Goal: Check status: Check status

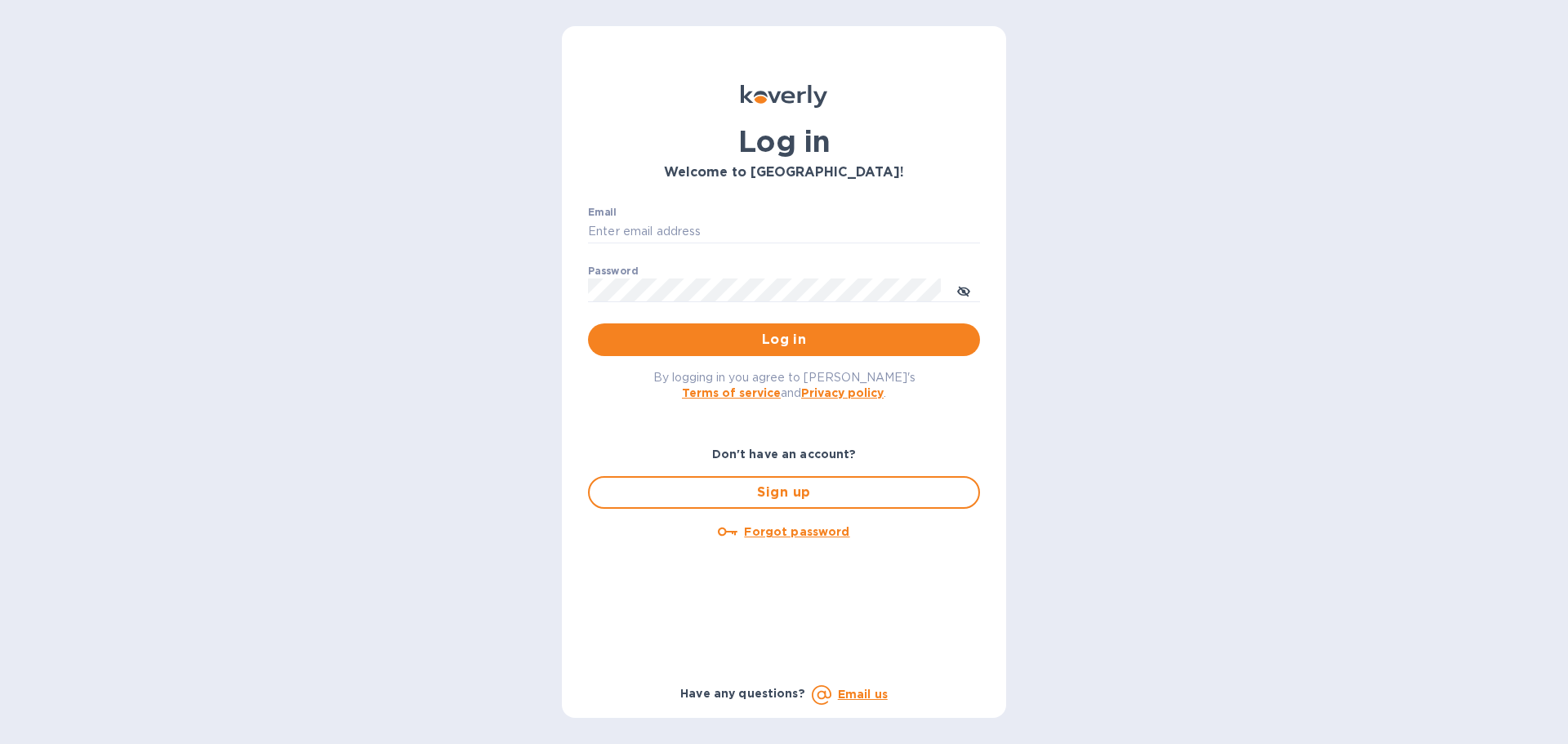
type input "moshef@lifemasterusa.com"
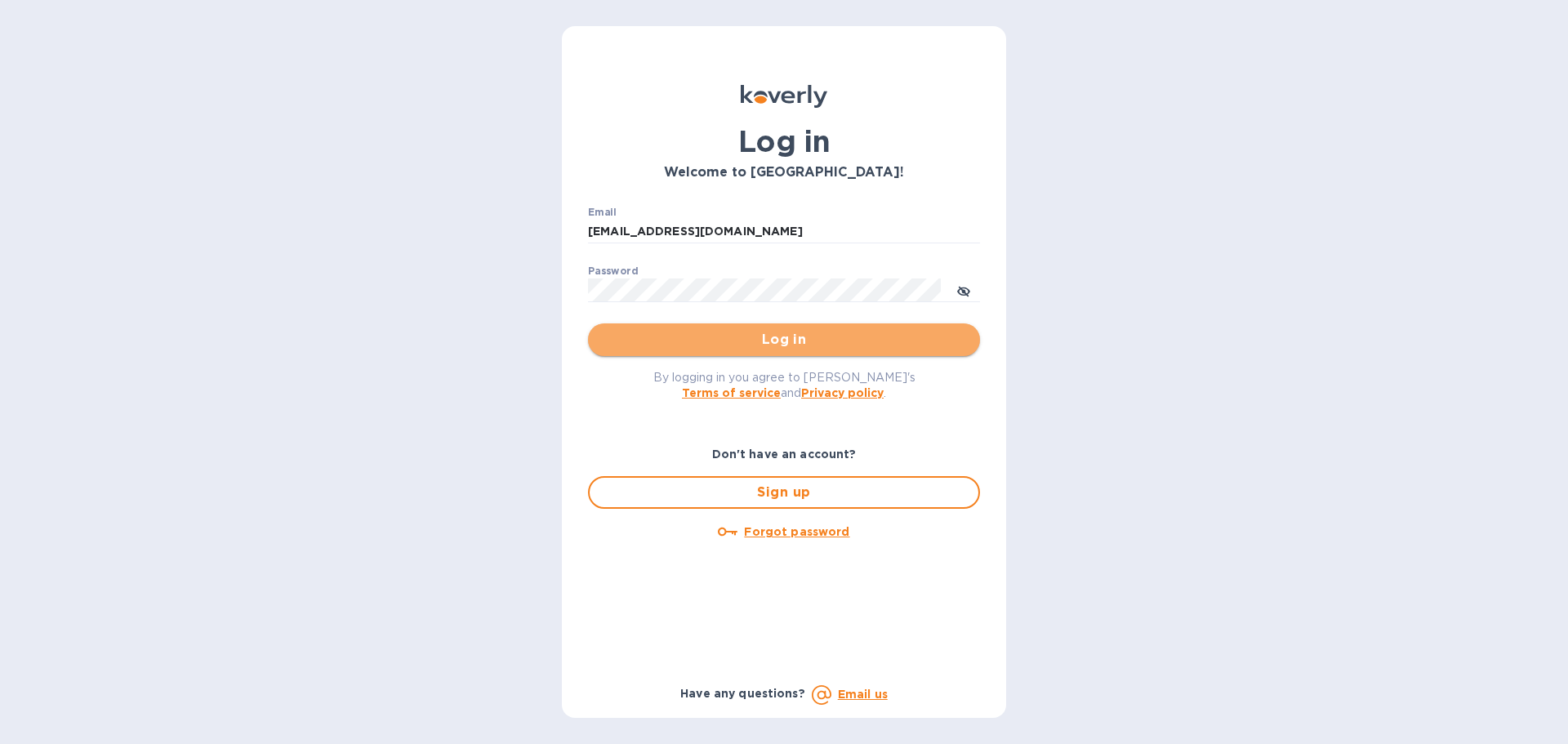
click at [696, 352] on button "Log in" at bounding box center [783, 339] width 392 height 32
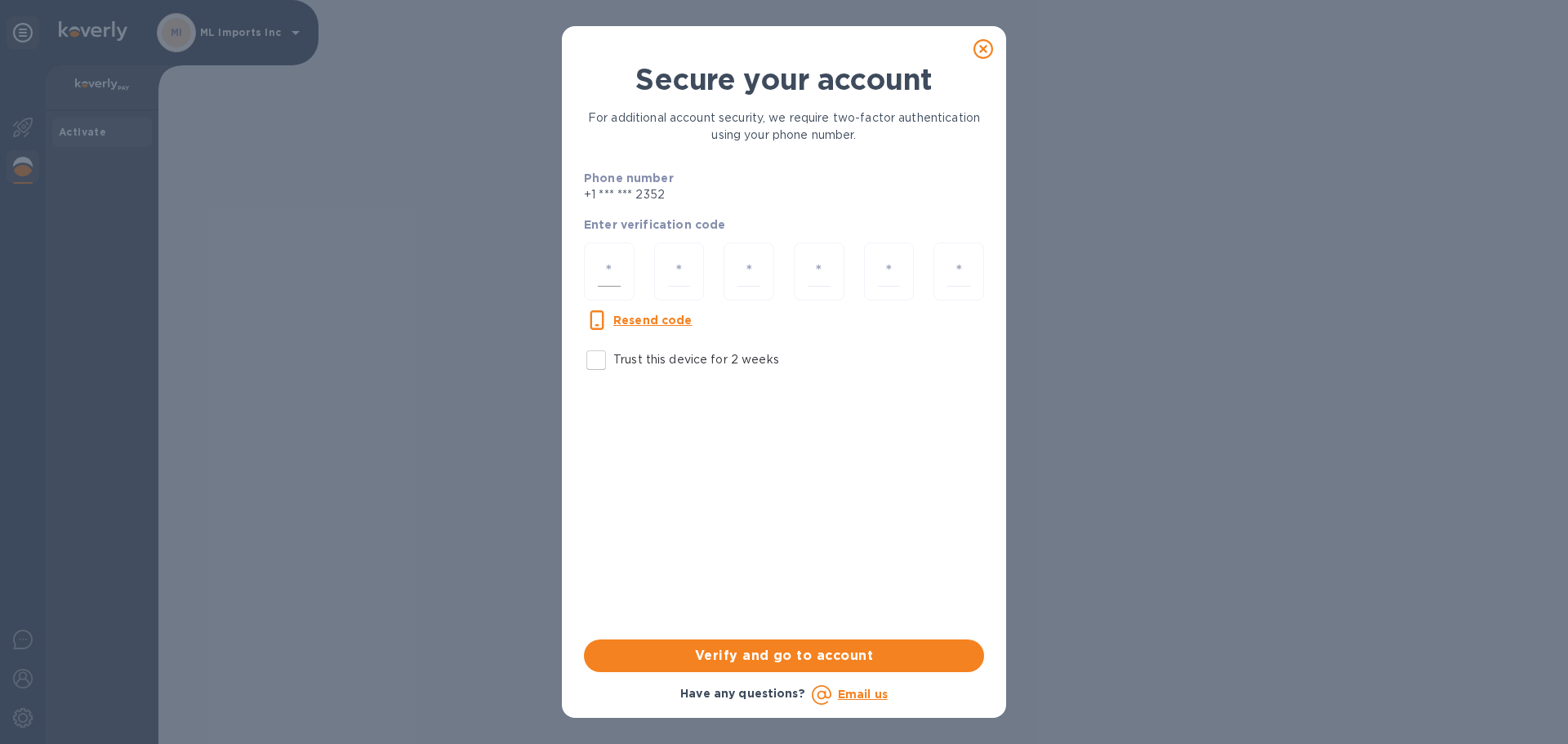
click at [617, 267] on input "number" at bounding box center [609, 271] width 22 height 30
paste input "1"
type input "1"
type input "6"
type input "2"
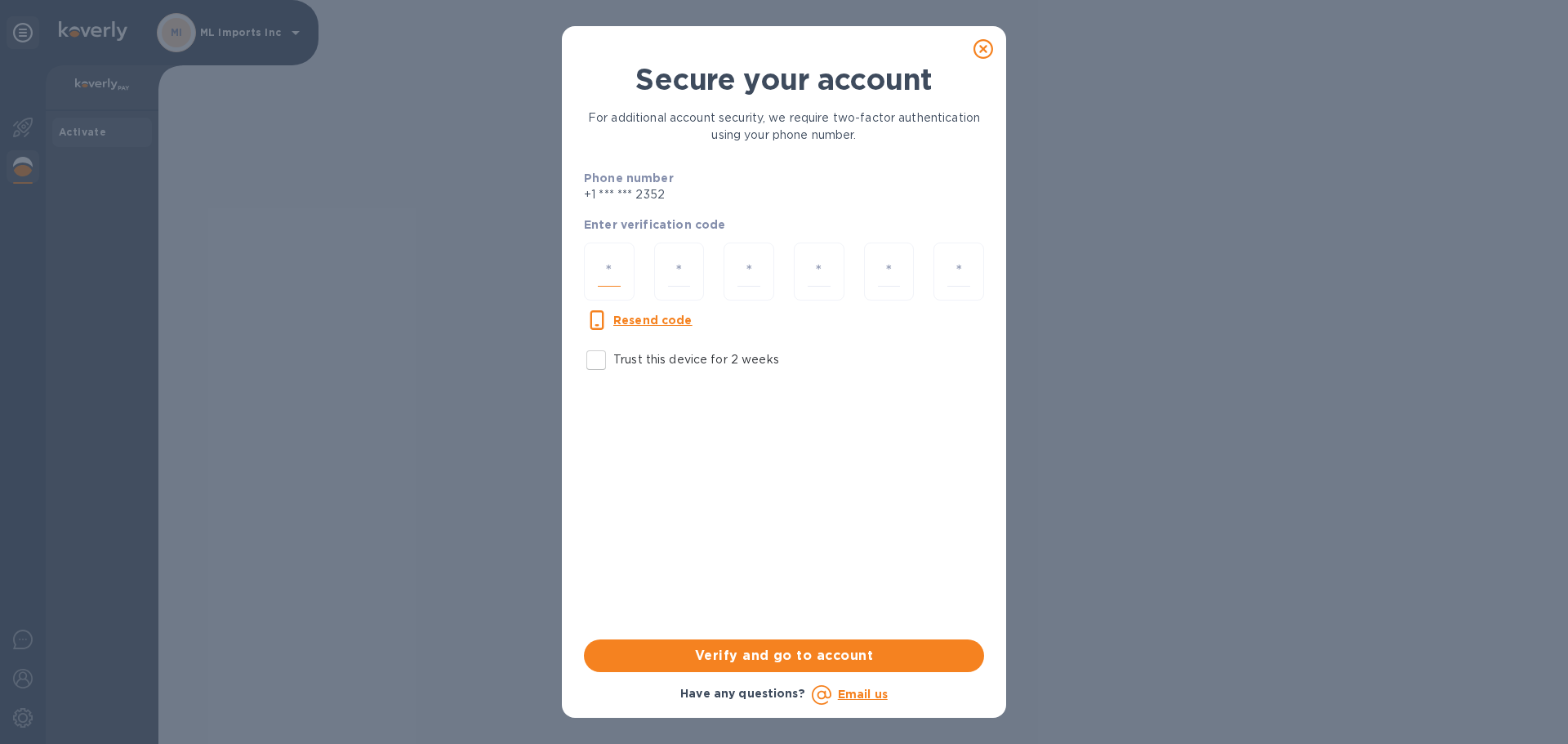
type input "7"
type input "2"
type input "5"
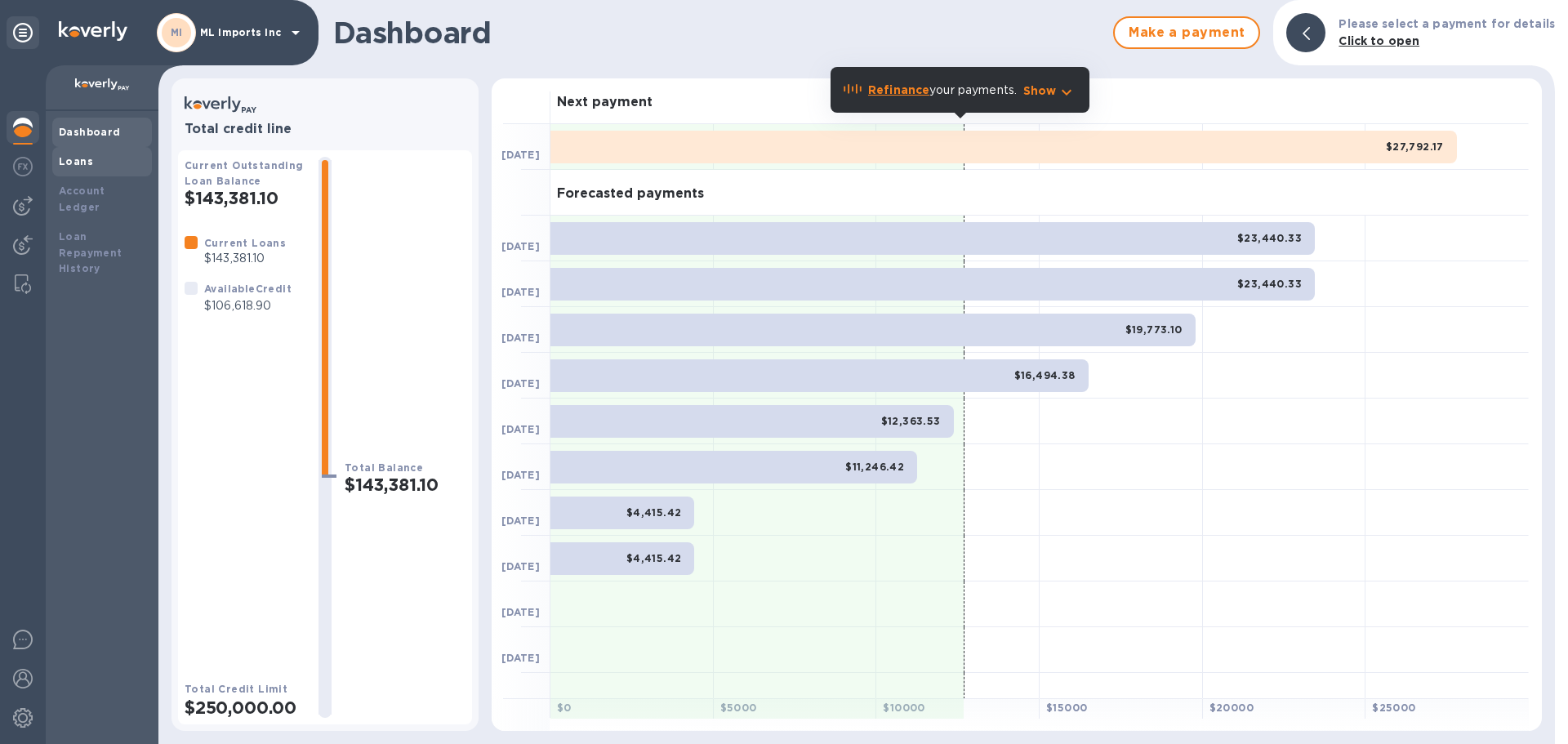
click at [86, 165] on b "Loans" at bounding box center [76, 161] width 34 height 12
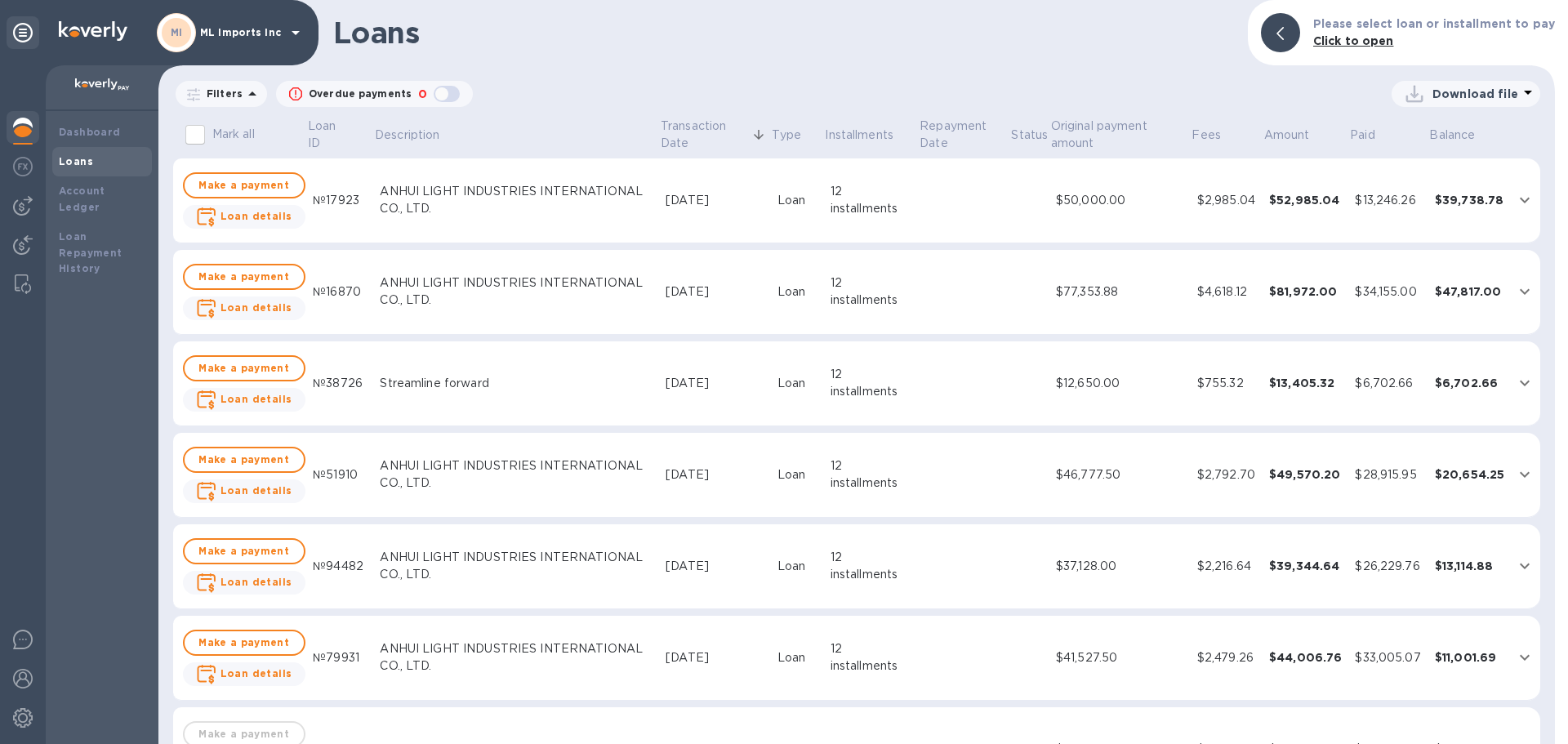
drag, startPoint x: 261, startPoint y: 311, endPoint x: 269, endPoint y: 333, distance: 23.4
click at [261, 311] on b "Loan details" at bounding box center [256, 307] width 71 height 12
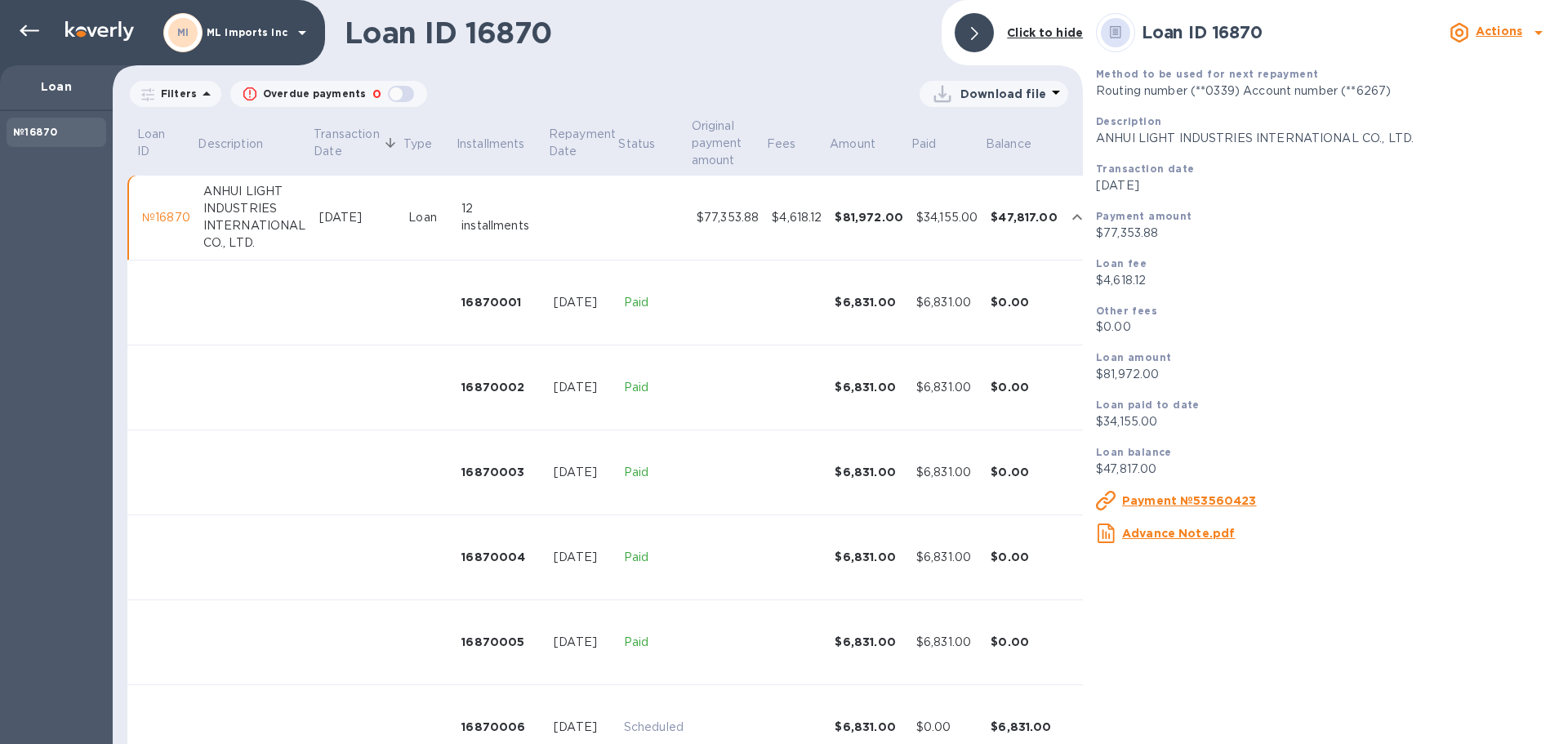
click at [964, 36] on div at bounding box center [974, 32] width 39 height 39
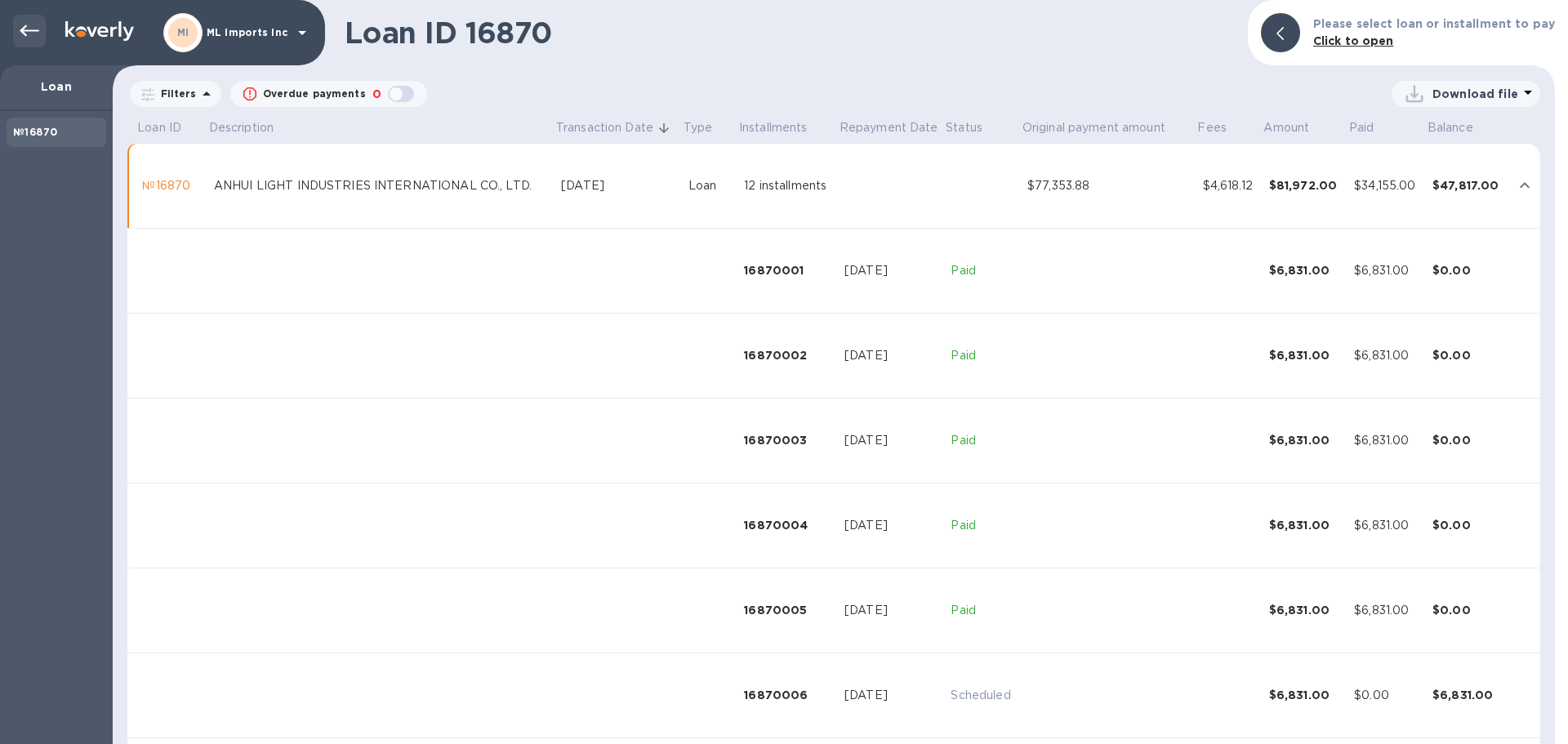
click at [32, 35] on icon at bounding box center [30, 32] width 20 height 20
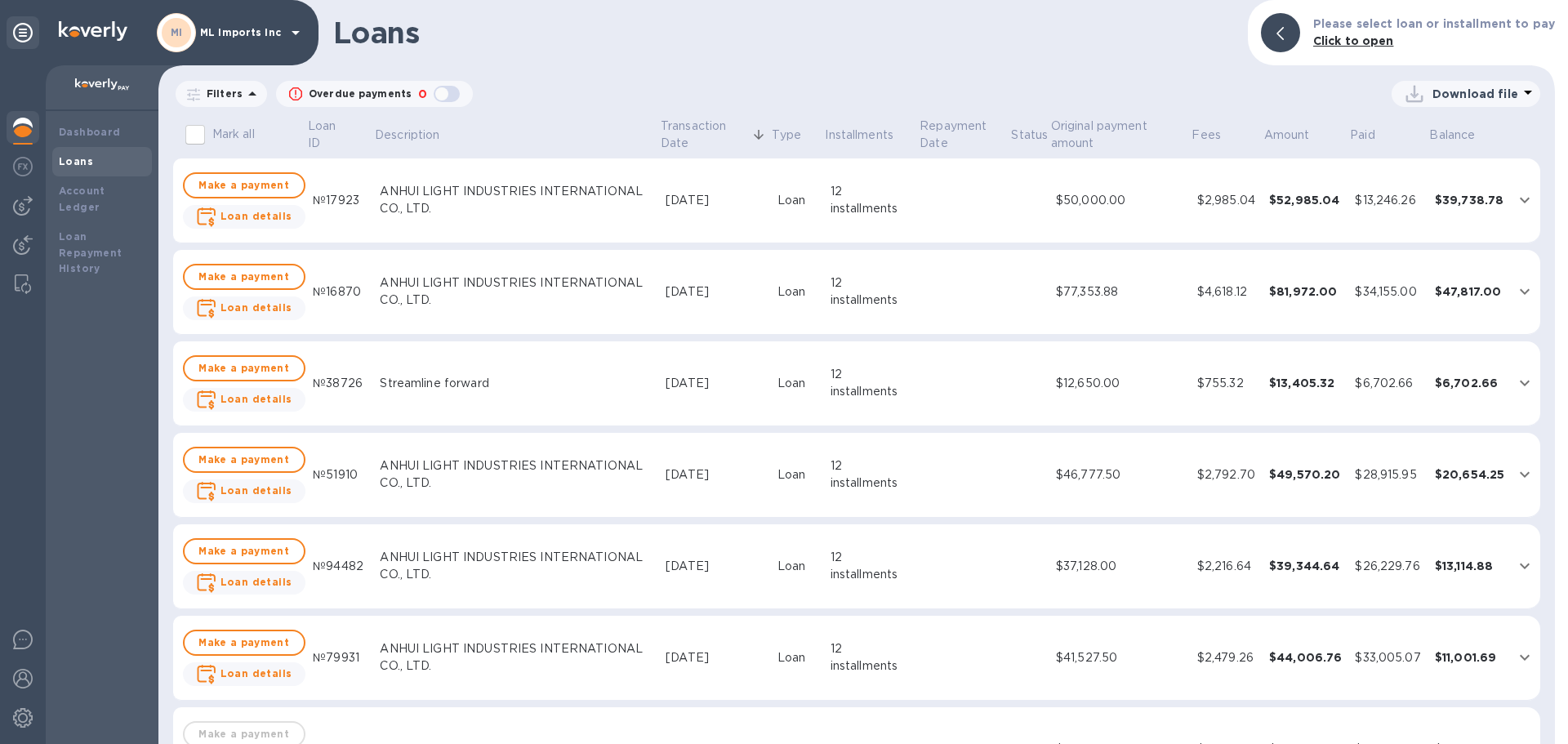
click at [480, 280] on div "ANHUI LIGHT INDUSTRIES INTERNATIONAL CO., LTD." at bounding box center [516, 291] width 273 height 34
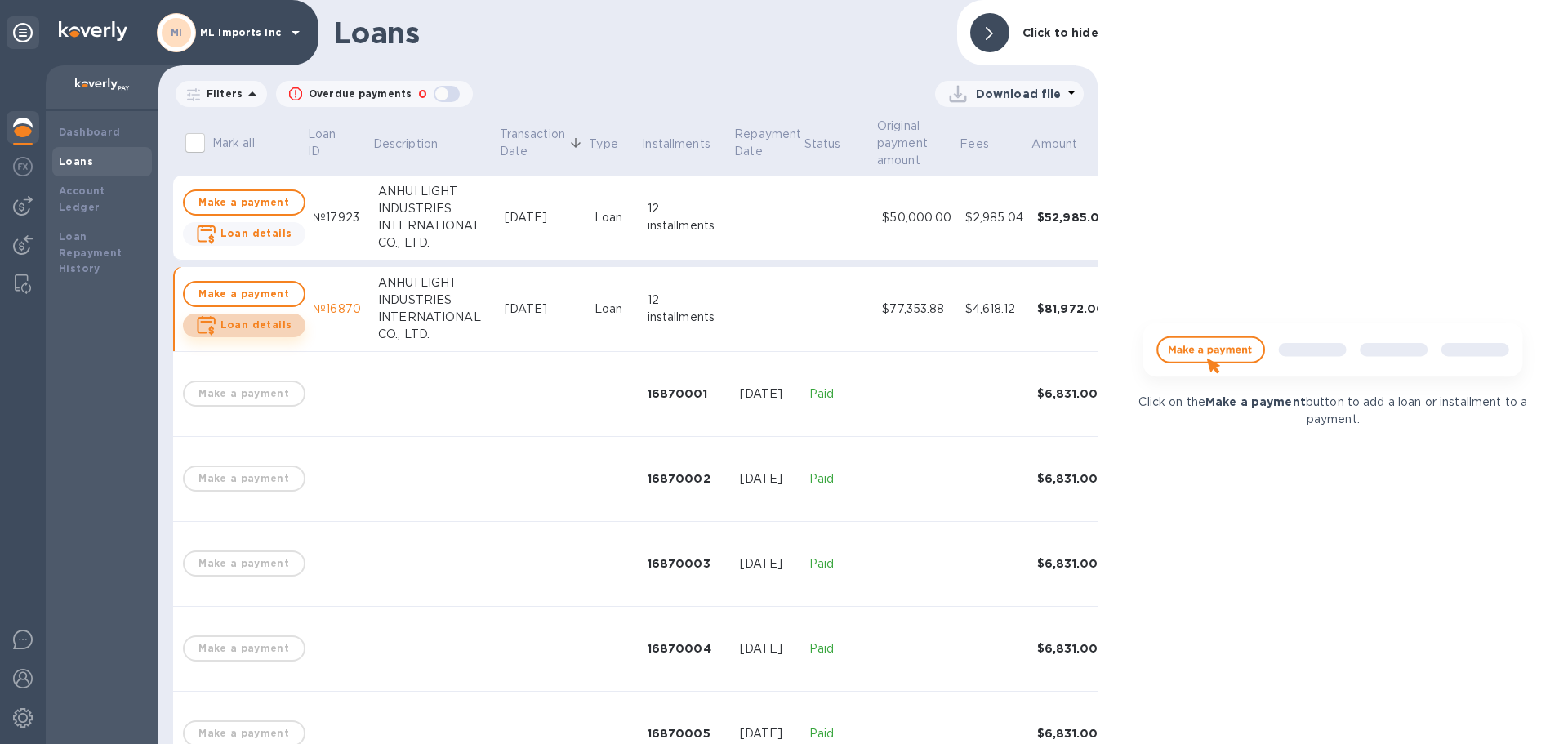
click at [274, 318] on span "Loan details" at bounding box center [256, 325] width 71 height 17
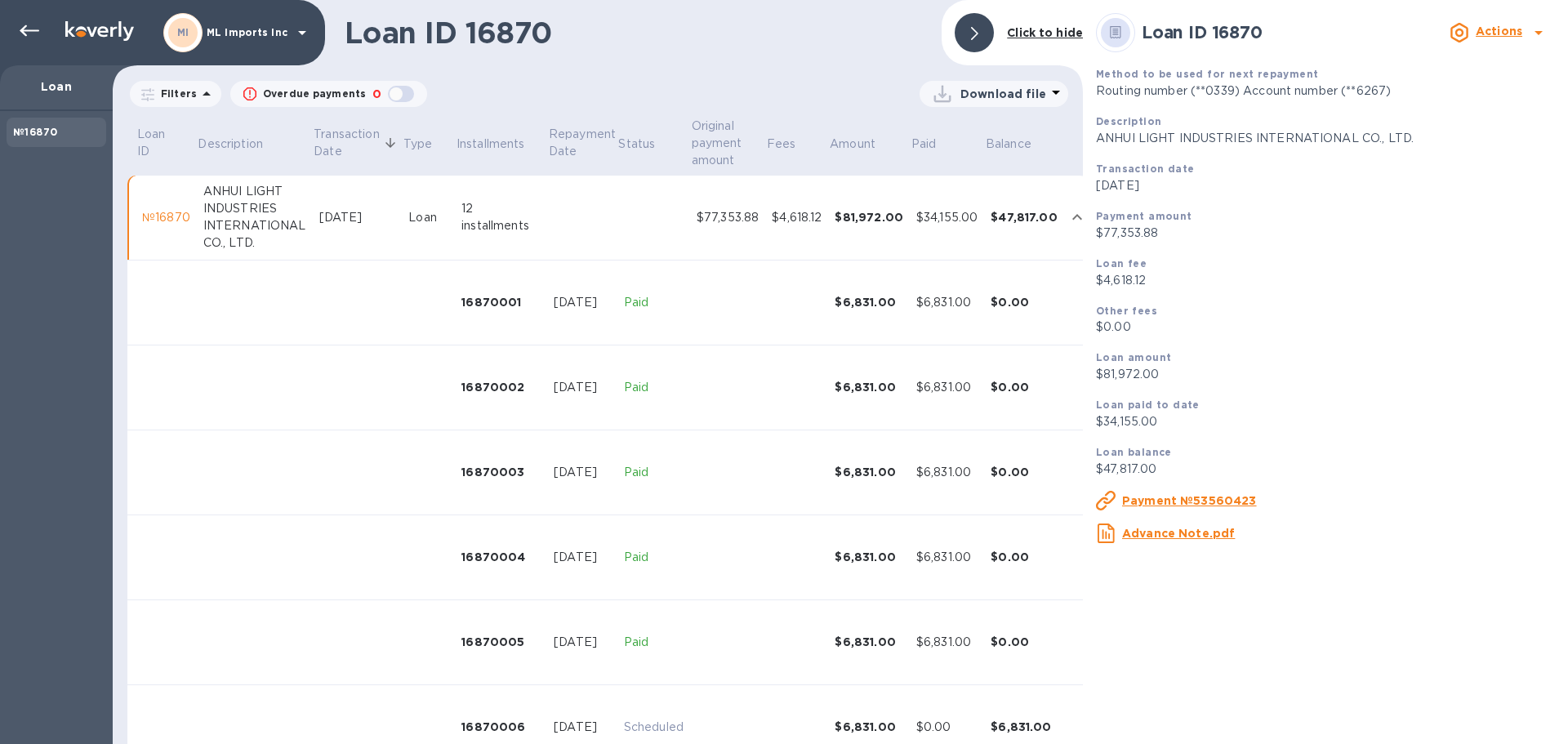
drag, startPoint x: 982, startPoint y: 35, endPoint x: 362, endPoint y: 37, distance: 620.0
click at [979, 35] on div at bounding box center [974, 32] width 39 height 39
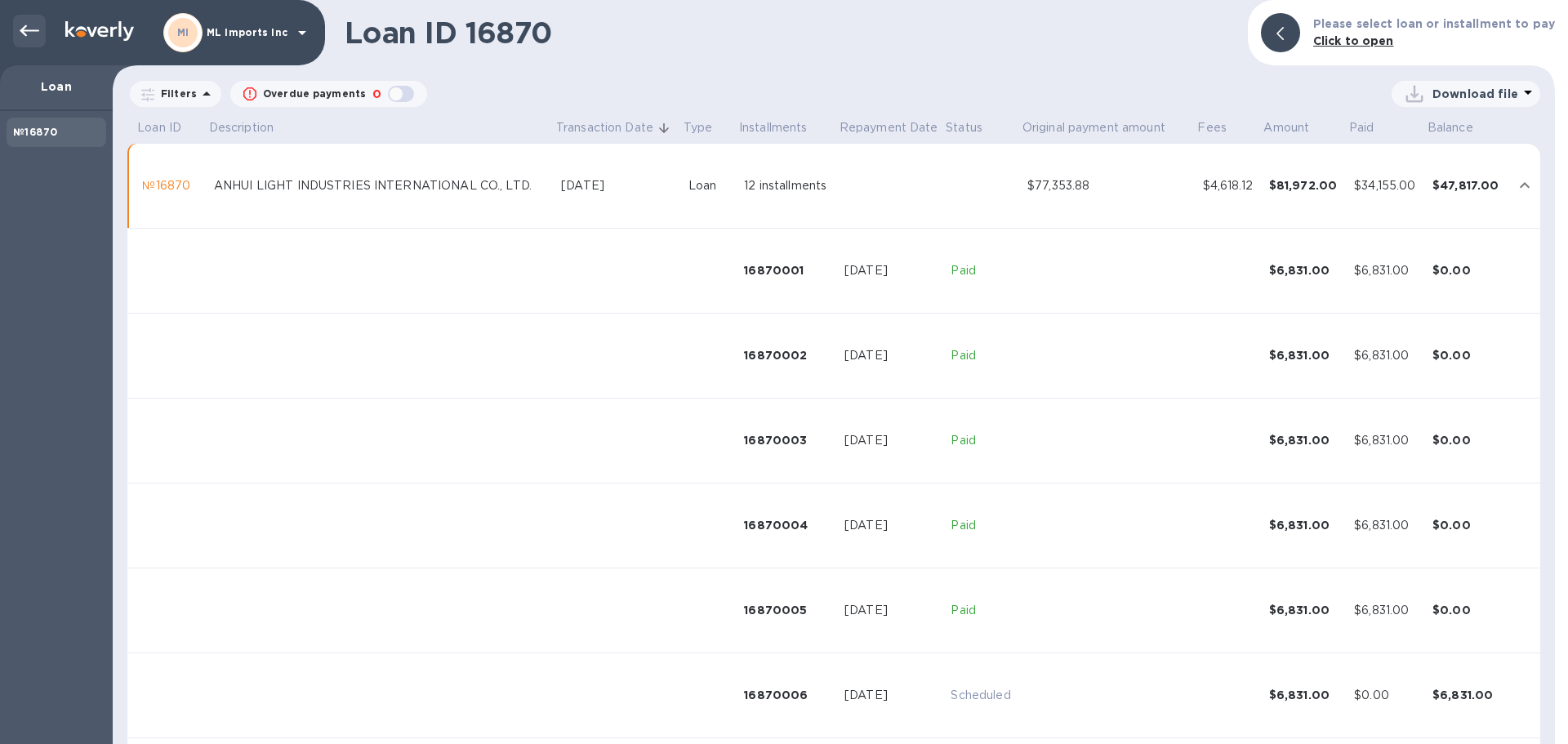
click at [27, 33] on icon at bounding box center [30, 32] width 20 height 20
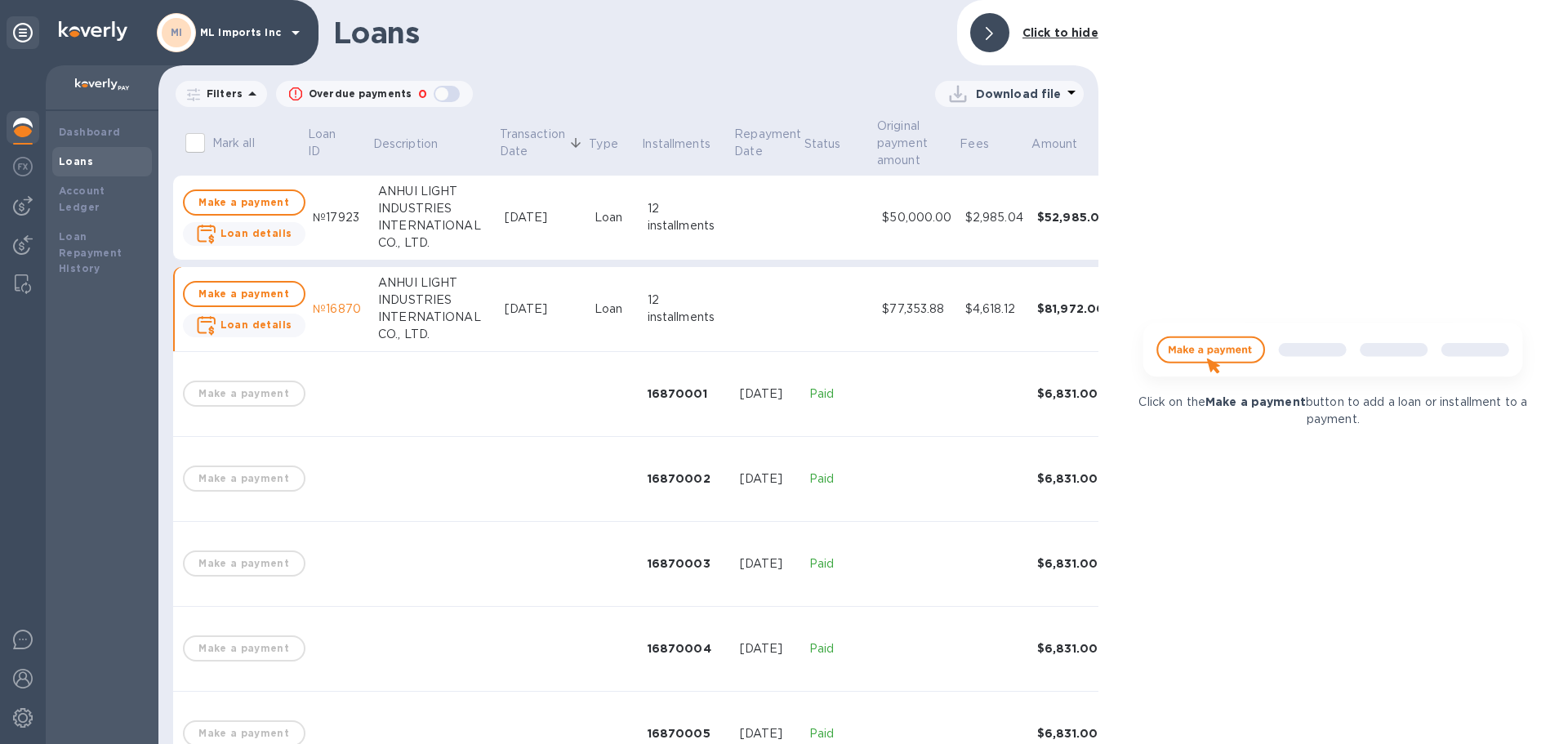
click at [988, 29] on icon at bounding box center [989, 33] width 7 height 13
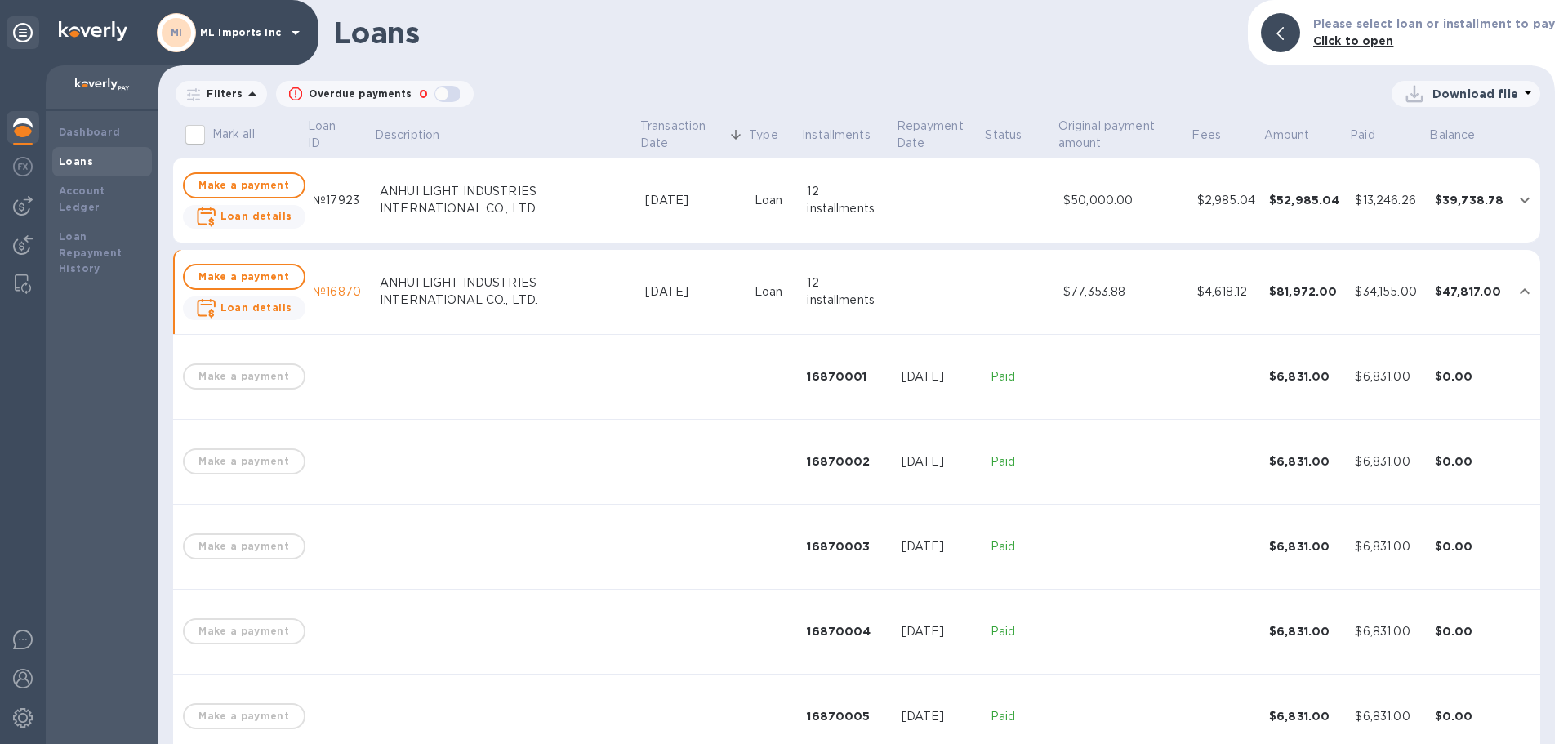
click at [22, 29] on icon at bounding box center [23, 32] width 20 height 20
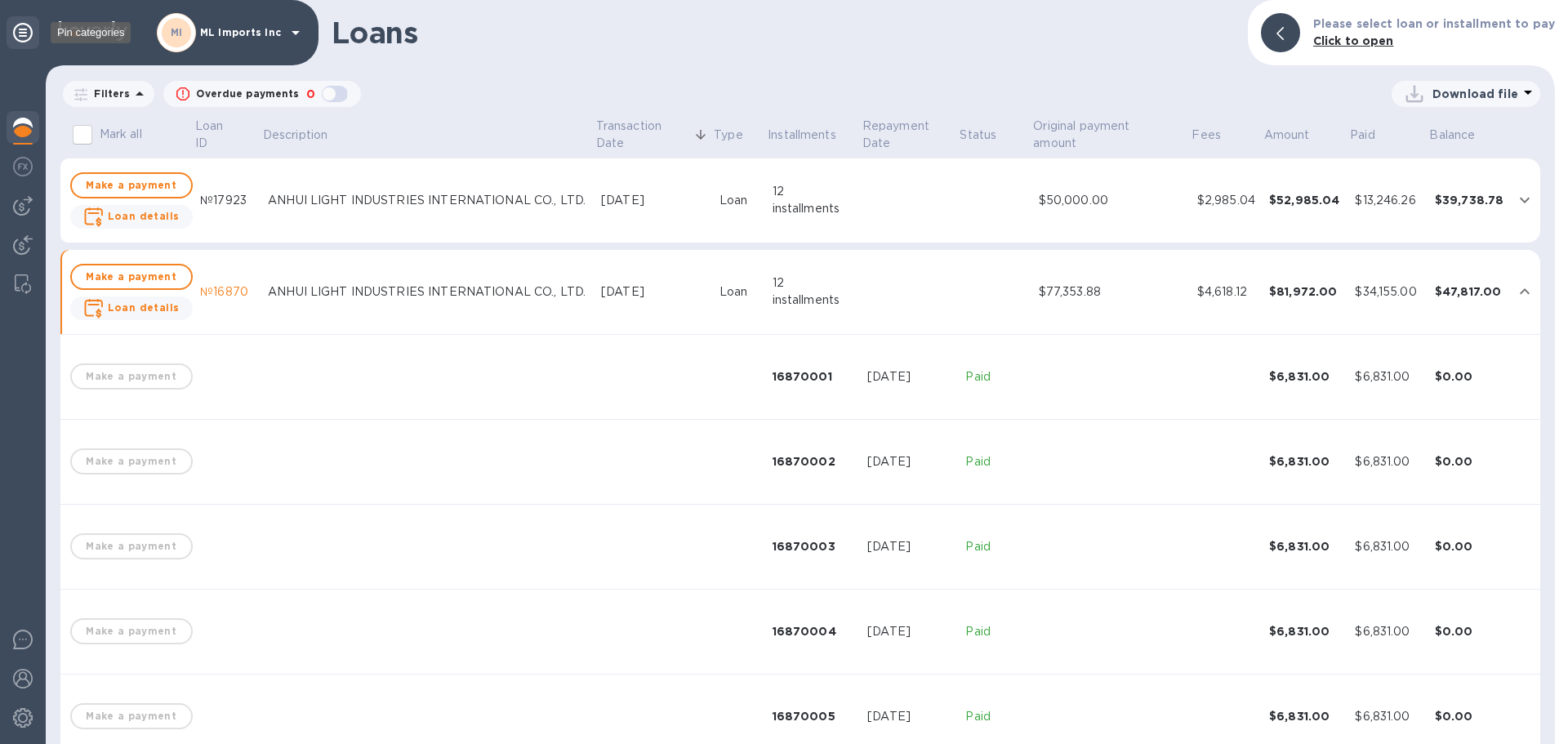
click at [22, 28] on icon at bounding box center [23, 32] width 20 height 20
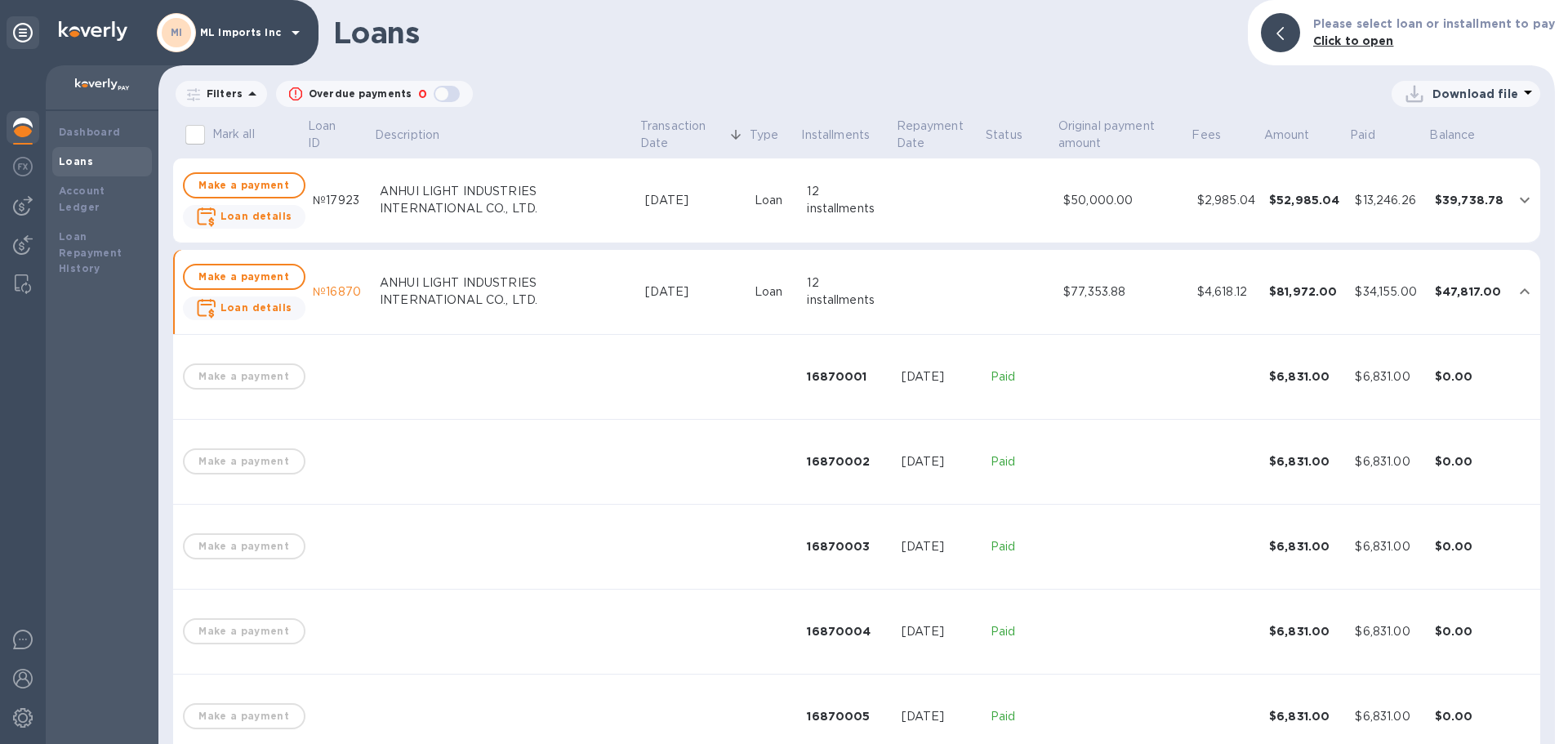
click at [60, 166] on b "Loans" at bounding box center [76, 161] width 34 height 12
click at [1515, 288] on icon "expand row" at bounding box center [1525, 292] width 20 height 20
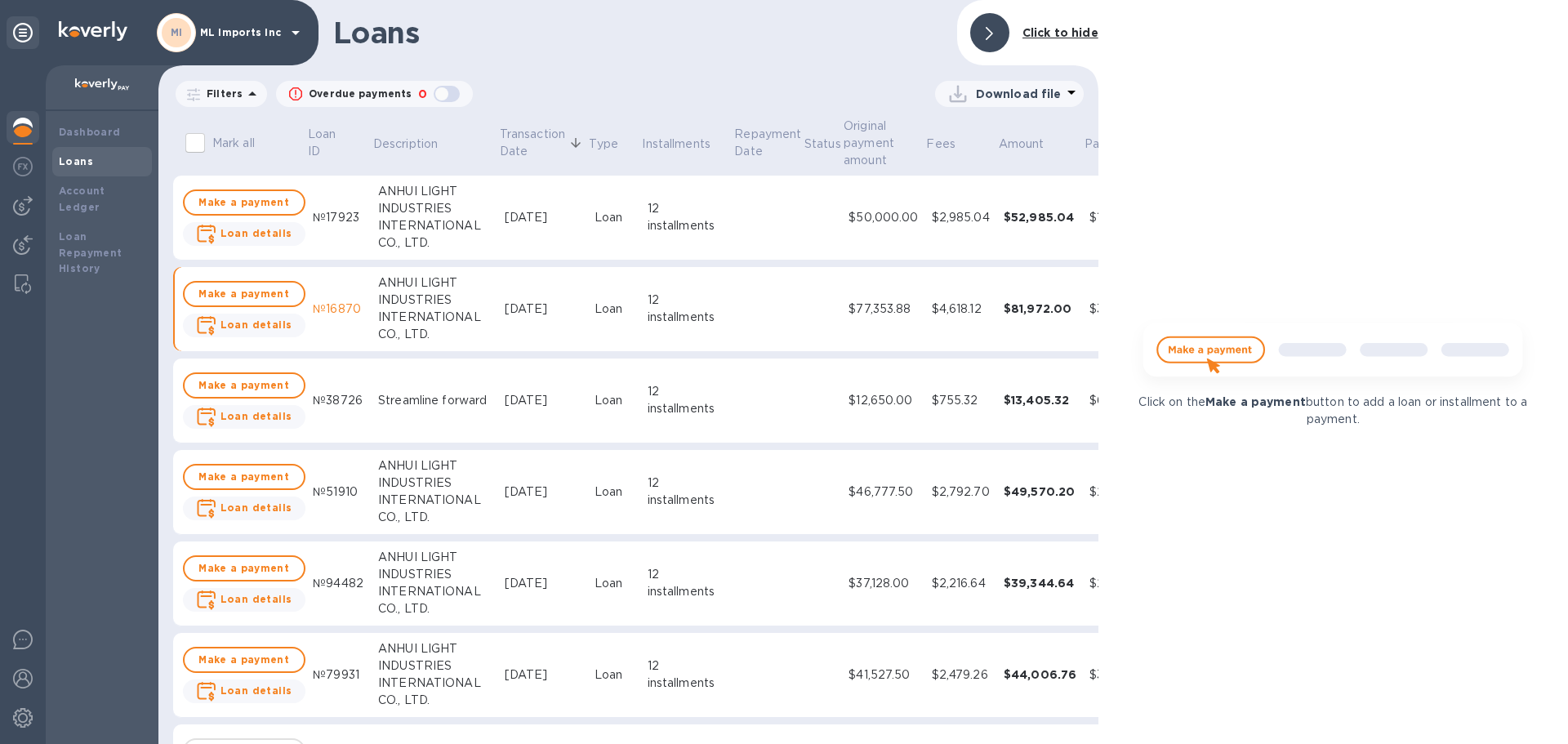
click at [996, 26] on div at bounding box center [989, 32] width 39 height 39
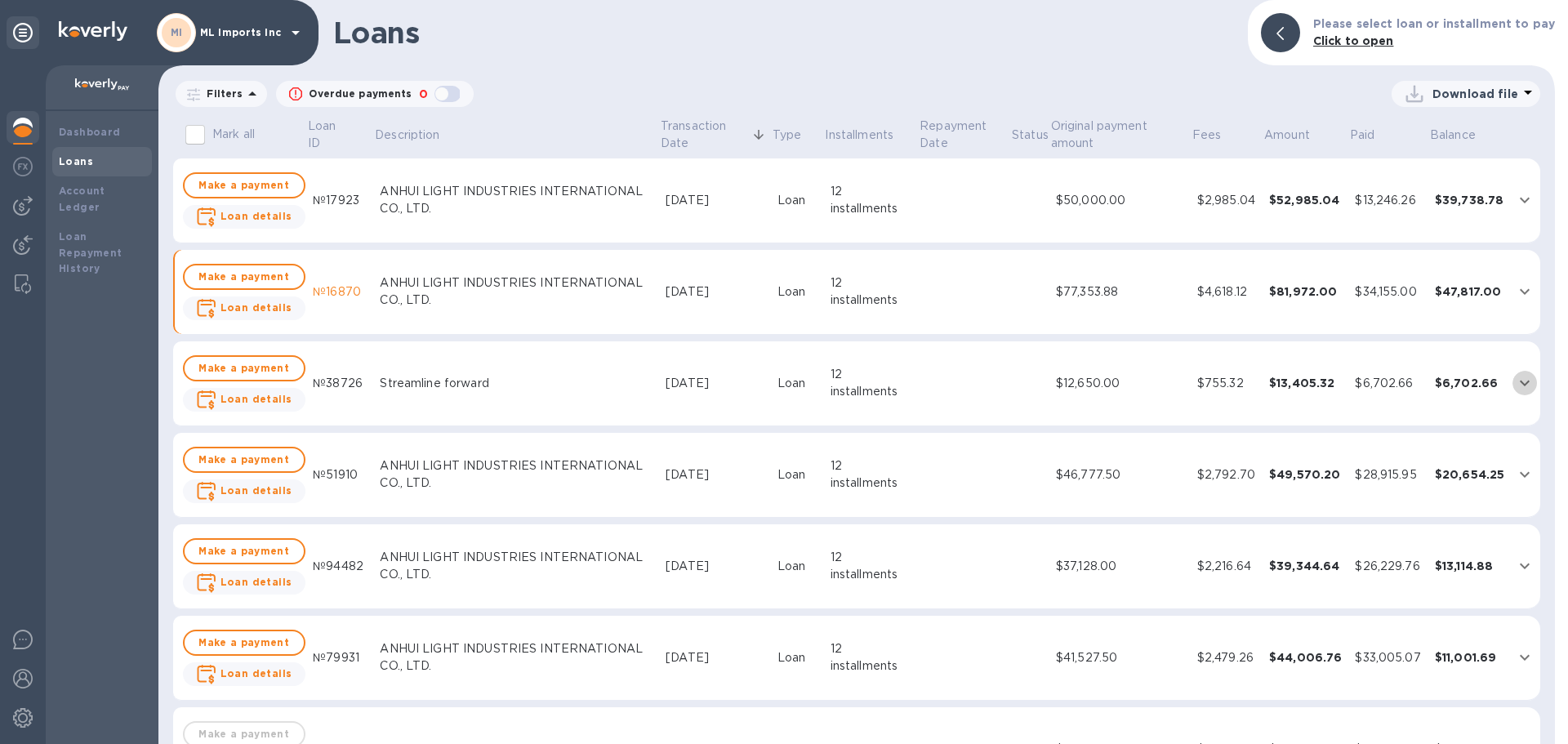
click at [1526, 385] on icon "expand row" at bounding box center [1525, 383] width 20 height 20
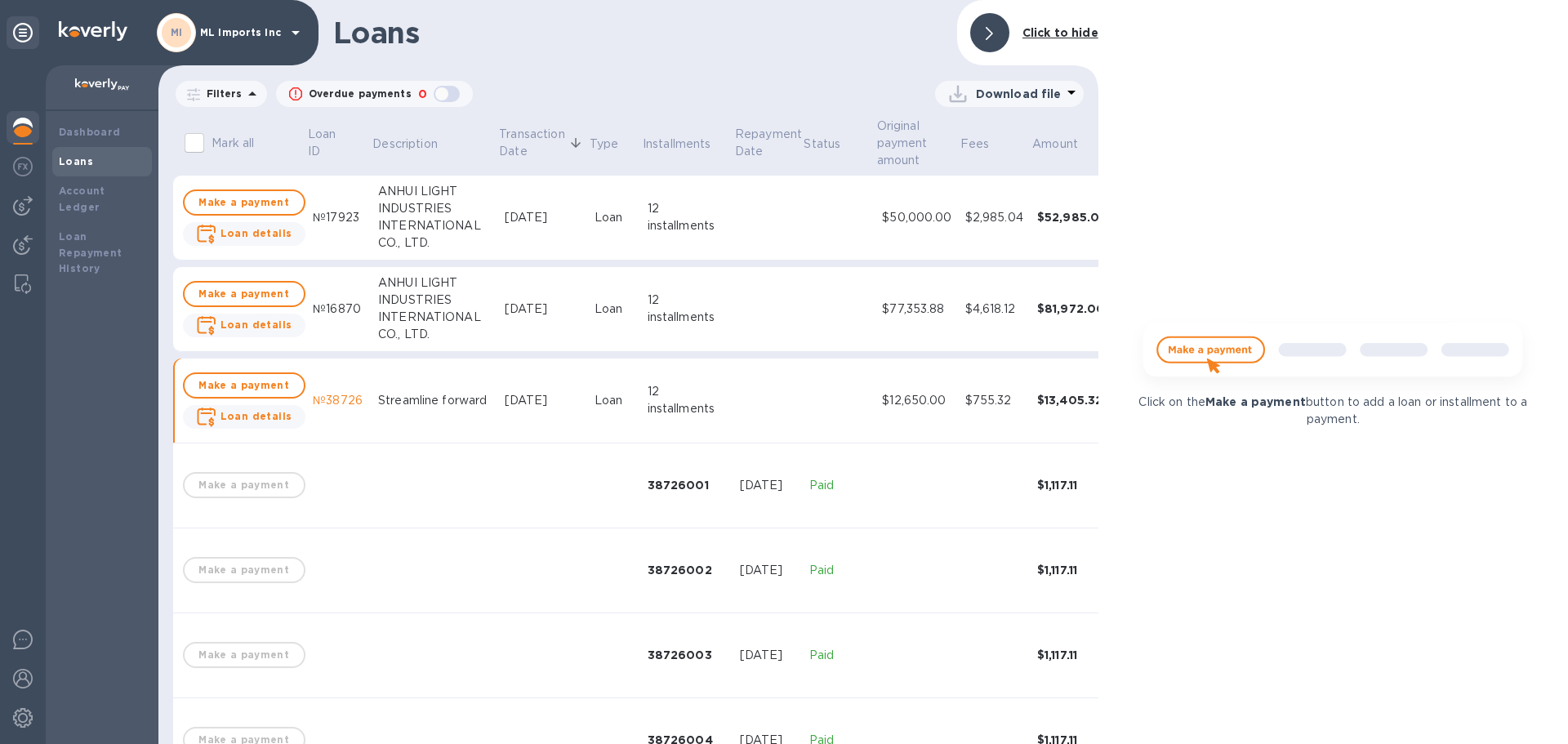
click at [999, 54] on div at bounding box center [989, 32] width 52 height 52
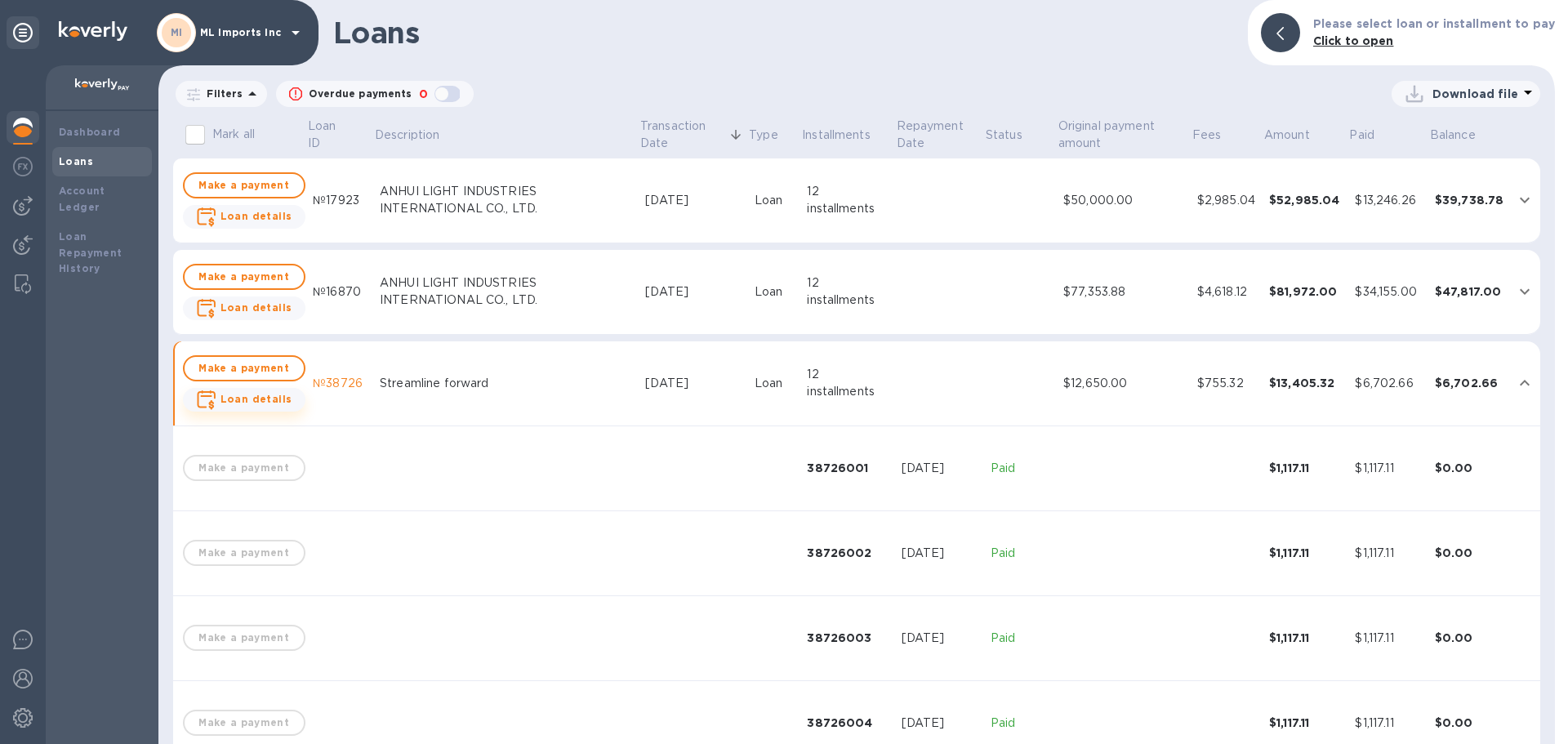
click at [240, 402] on b "Loan details" at bounding box center [256, 398] width 71 height 12
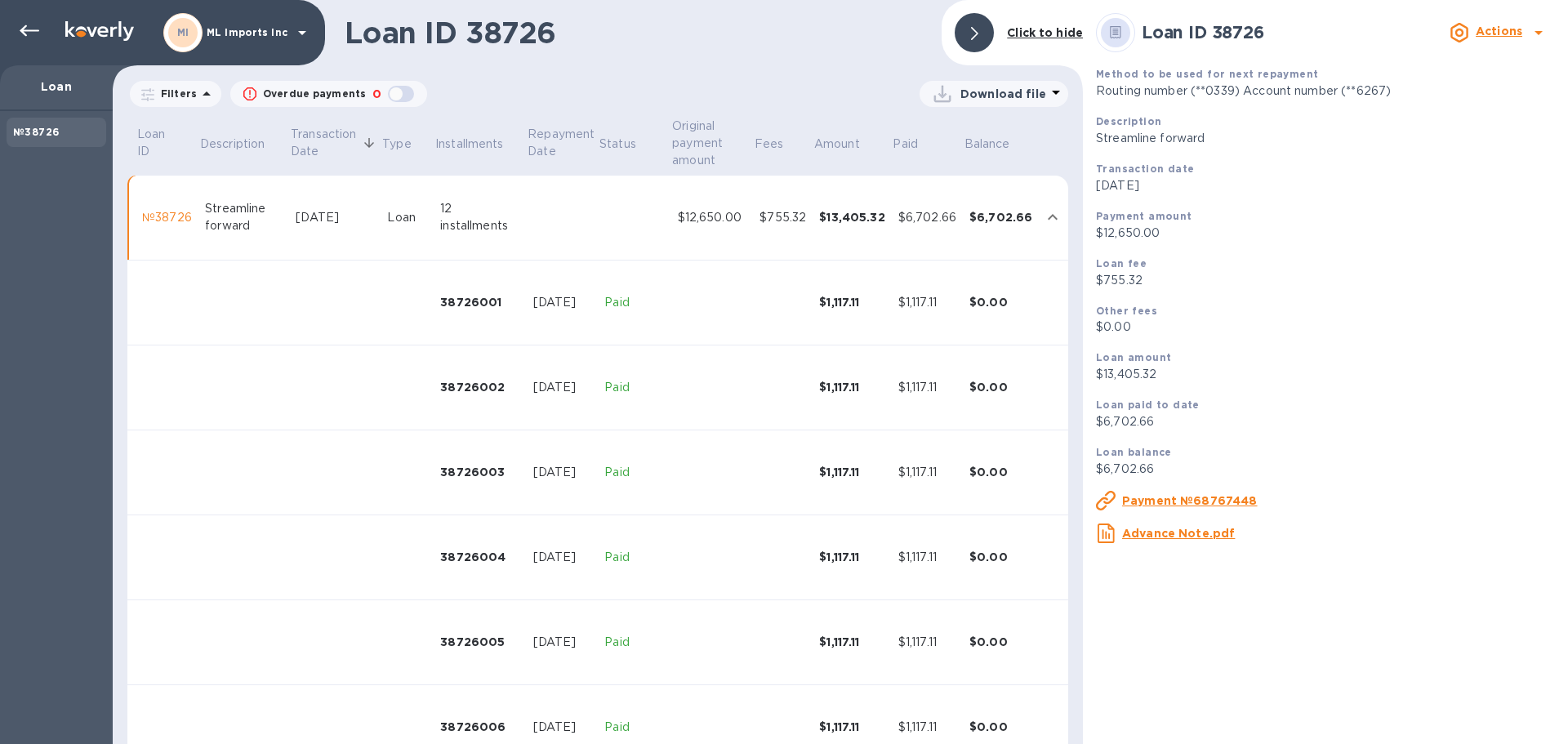
click at [960, 35] on div at bounding box center [974, 32] width 39 height 39
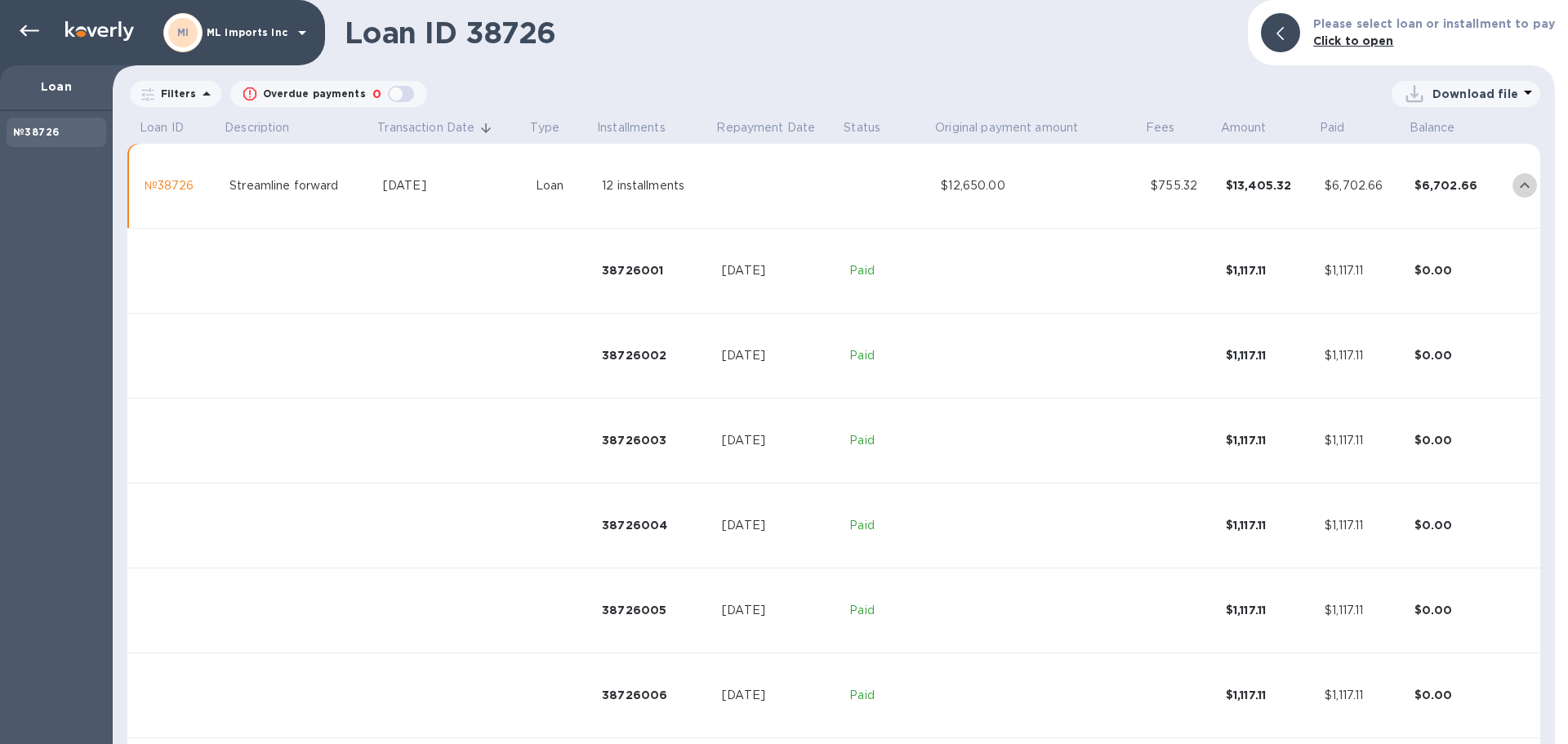
click at [1515, 186] on icon "expand row" at bounding box center [1525, 185] width 20 height 20
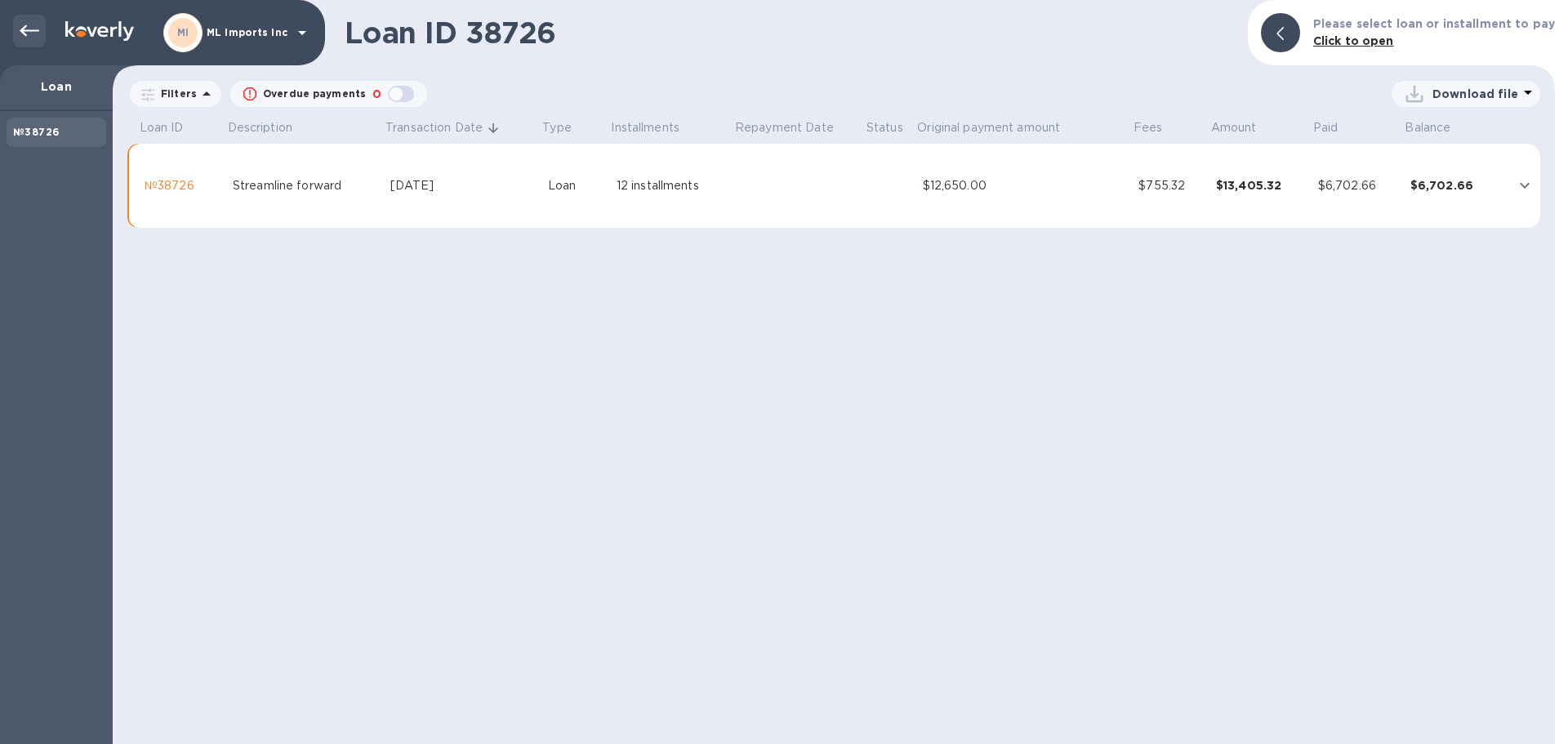
click at [28, 34] on icon at bounding box center [30, 32] width 20 height 20
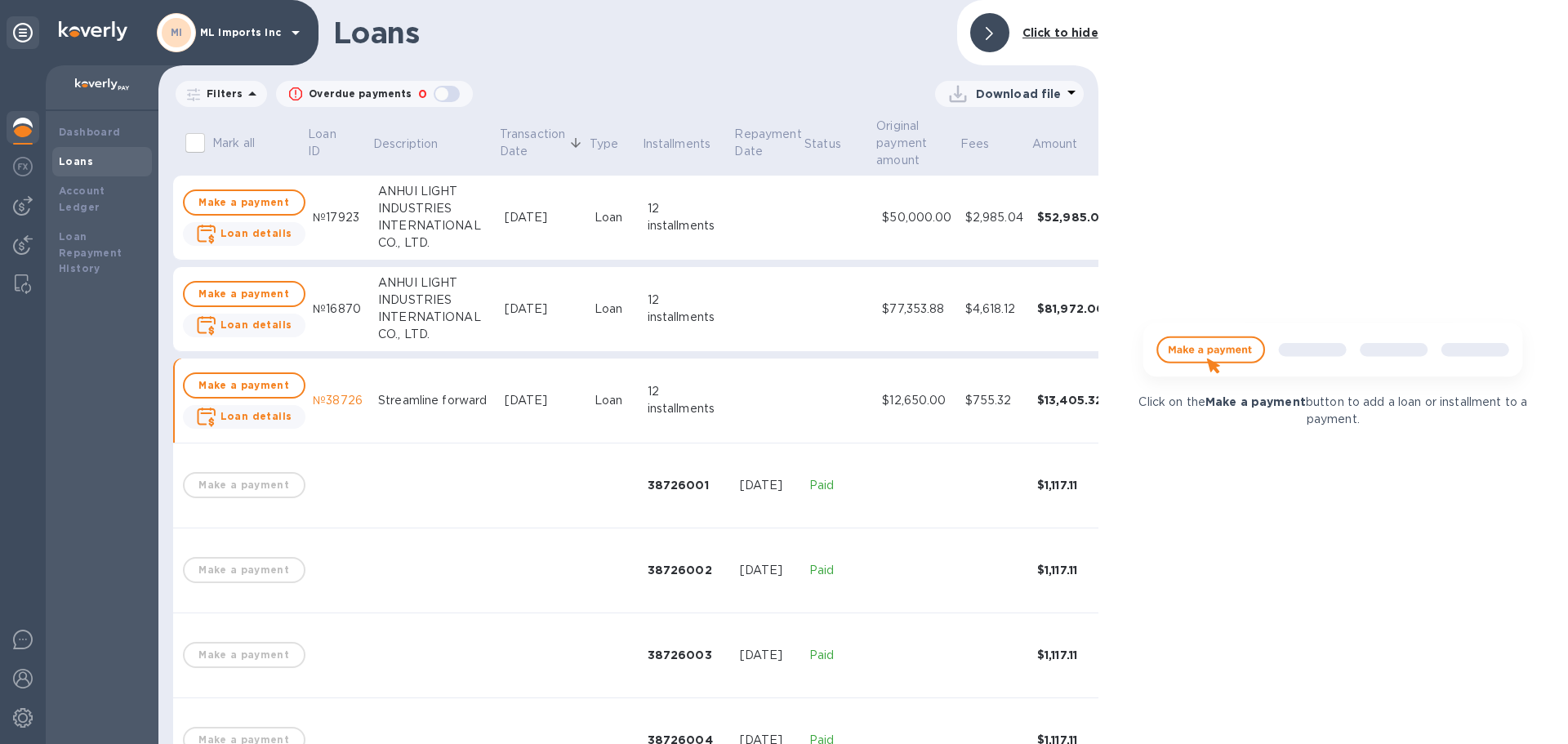
click at [990, 47] on div at bounding box center [989, 32] width 39 height 39
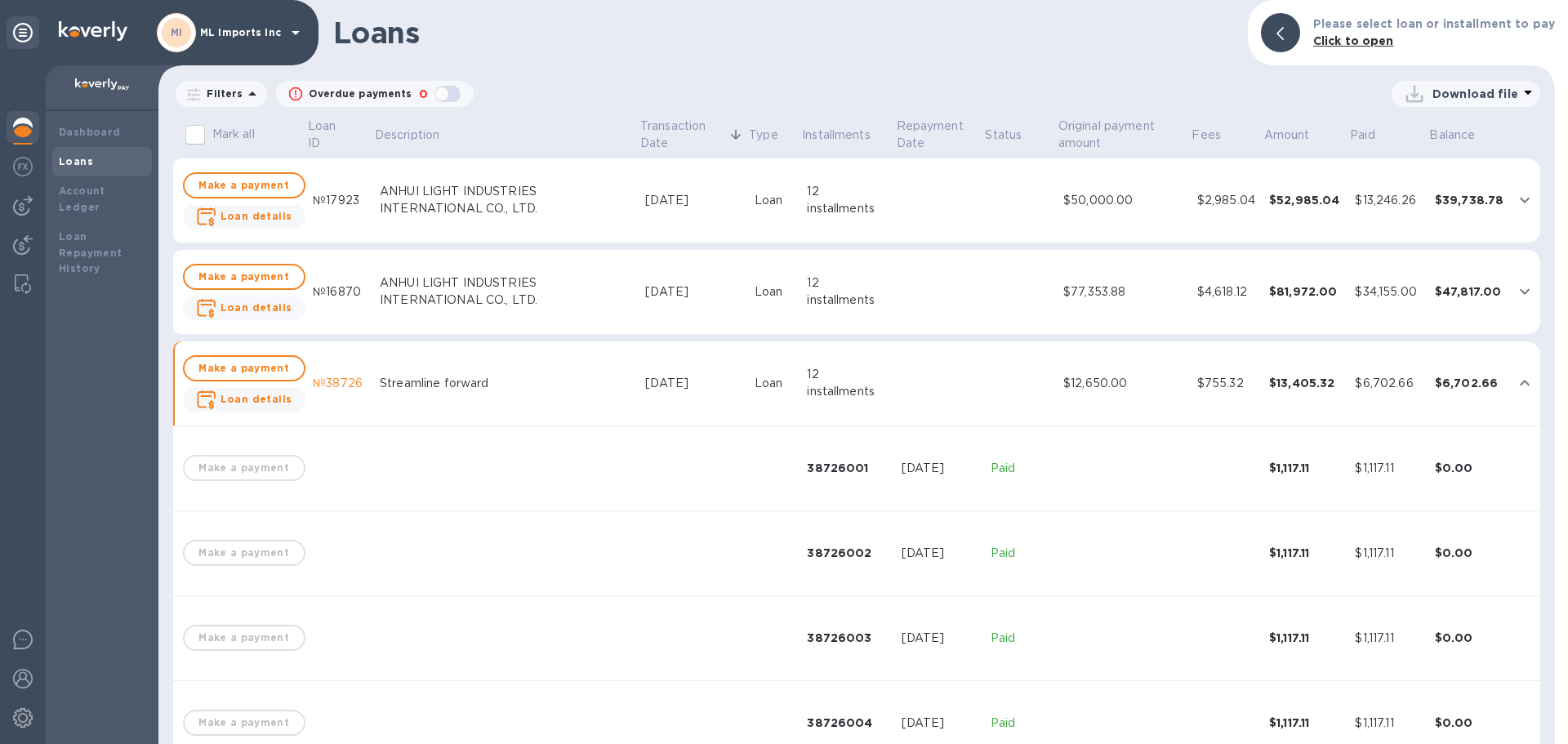
click at [1520, 384] on icon "expand row" at bounding box center [1525, 382] width 10 height 6
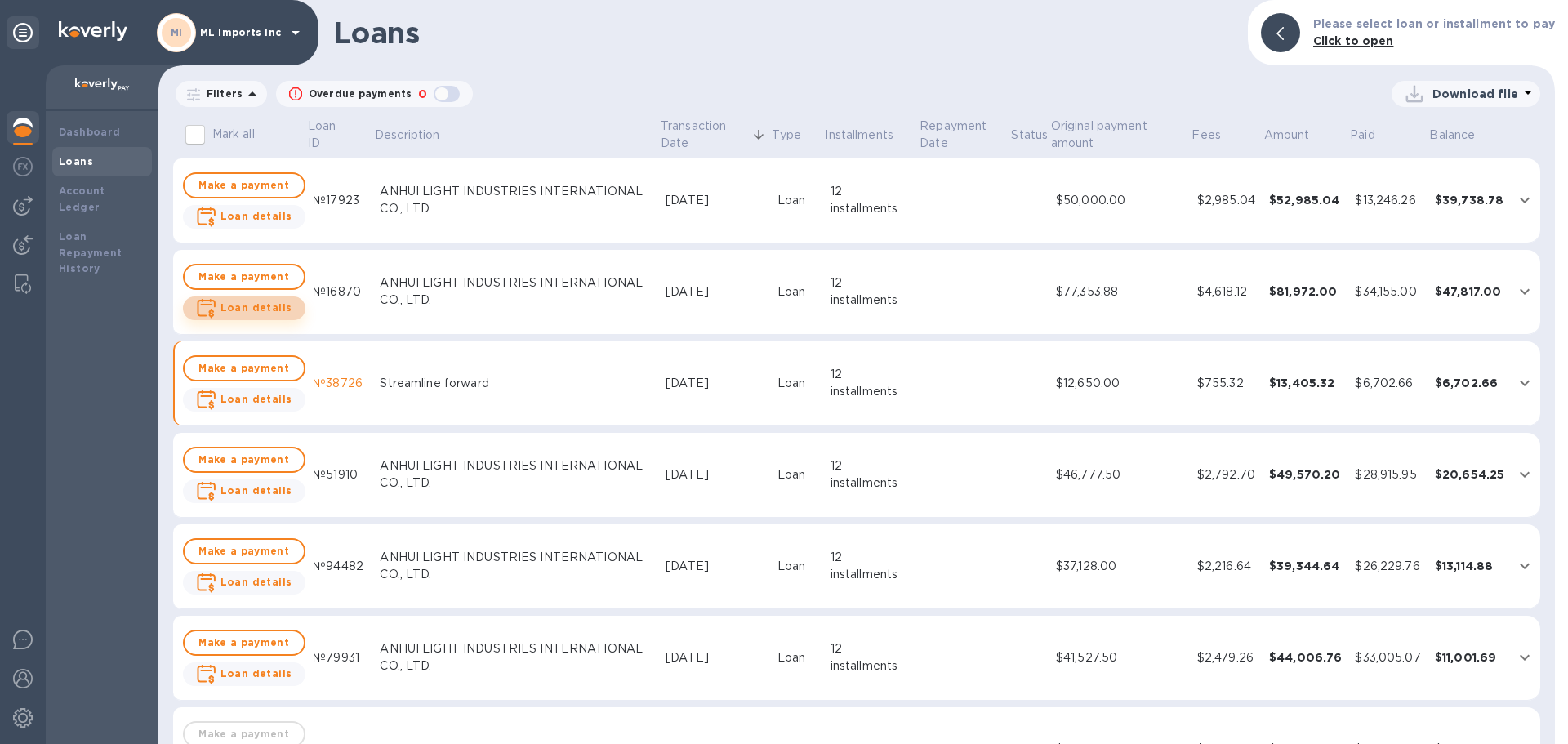
click at [250, 307] on b "Loan details" at bounding box center [256, 307] width 71 height 12
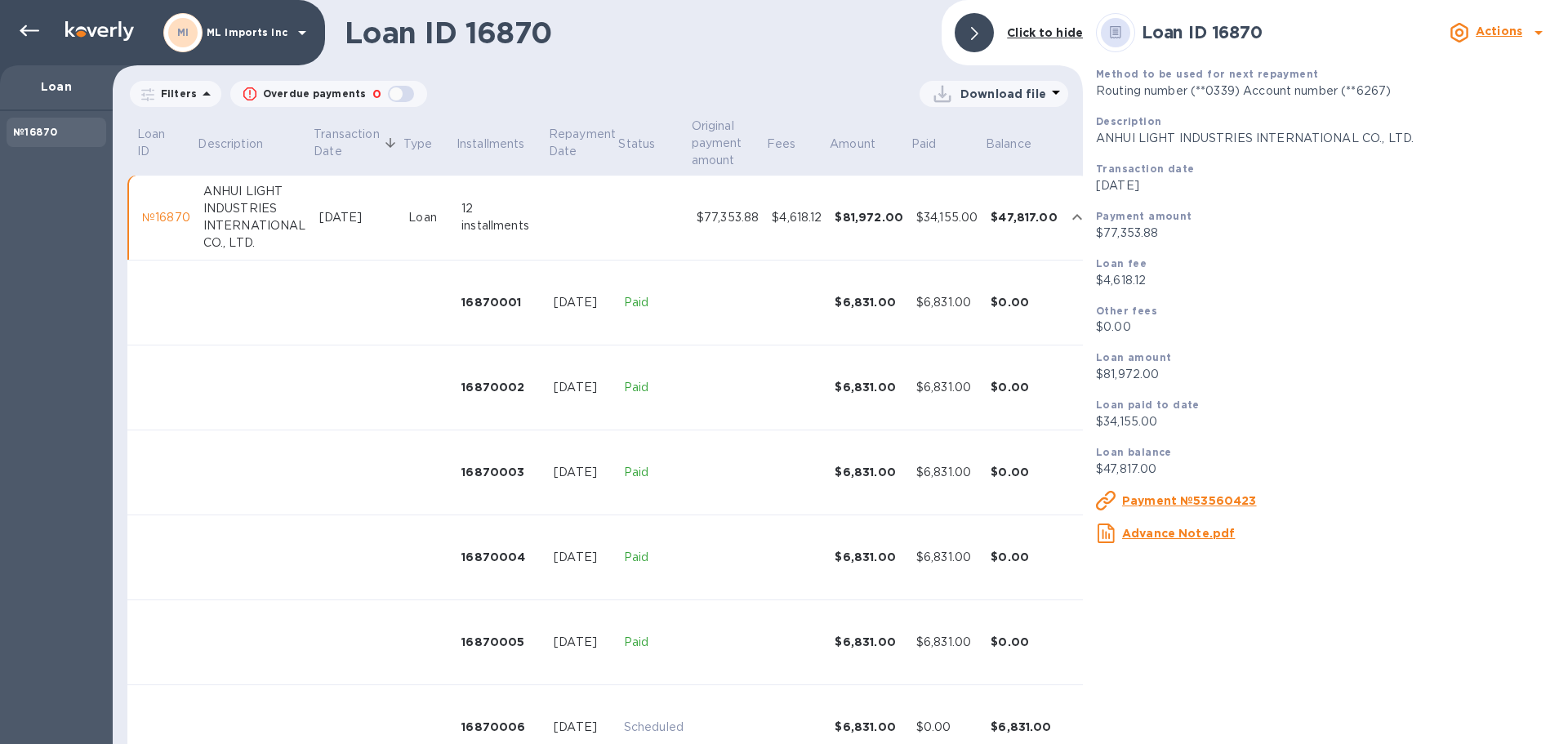
click at [979, 44] on div at bounding box center [974, 32] width 39 height 39
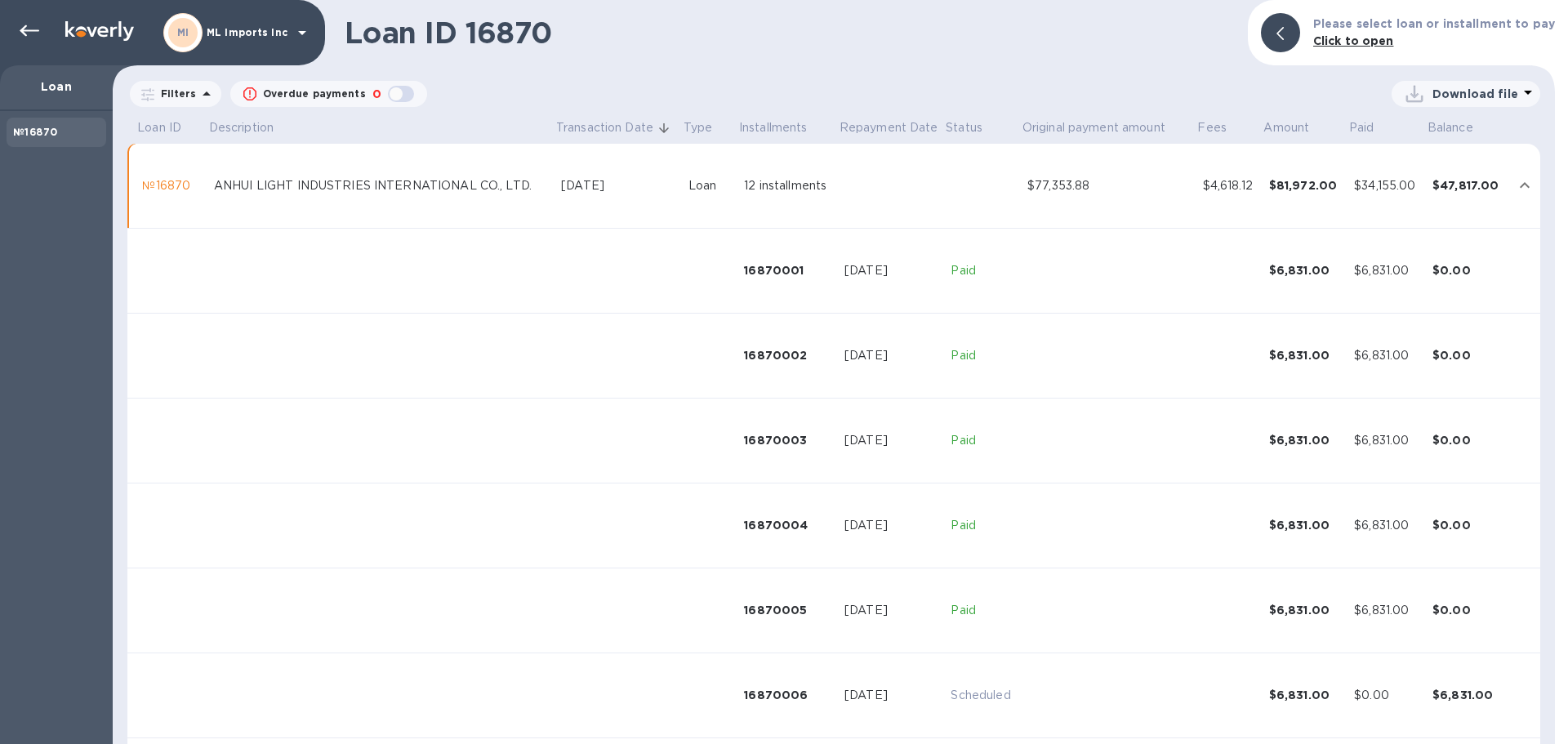
click at [1515, 181] on icon "expand row" at bounding box center [1525, 185] width 20 height 20
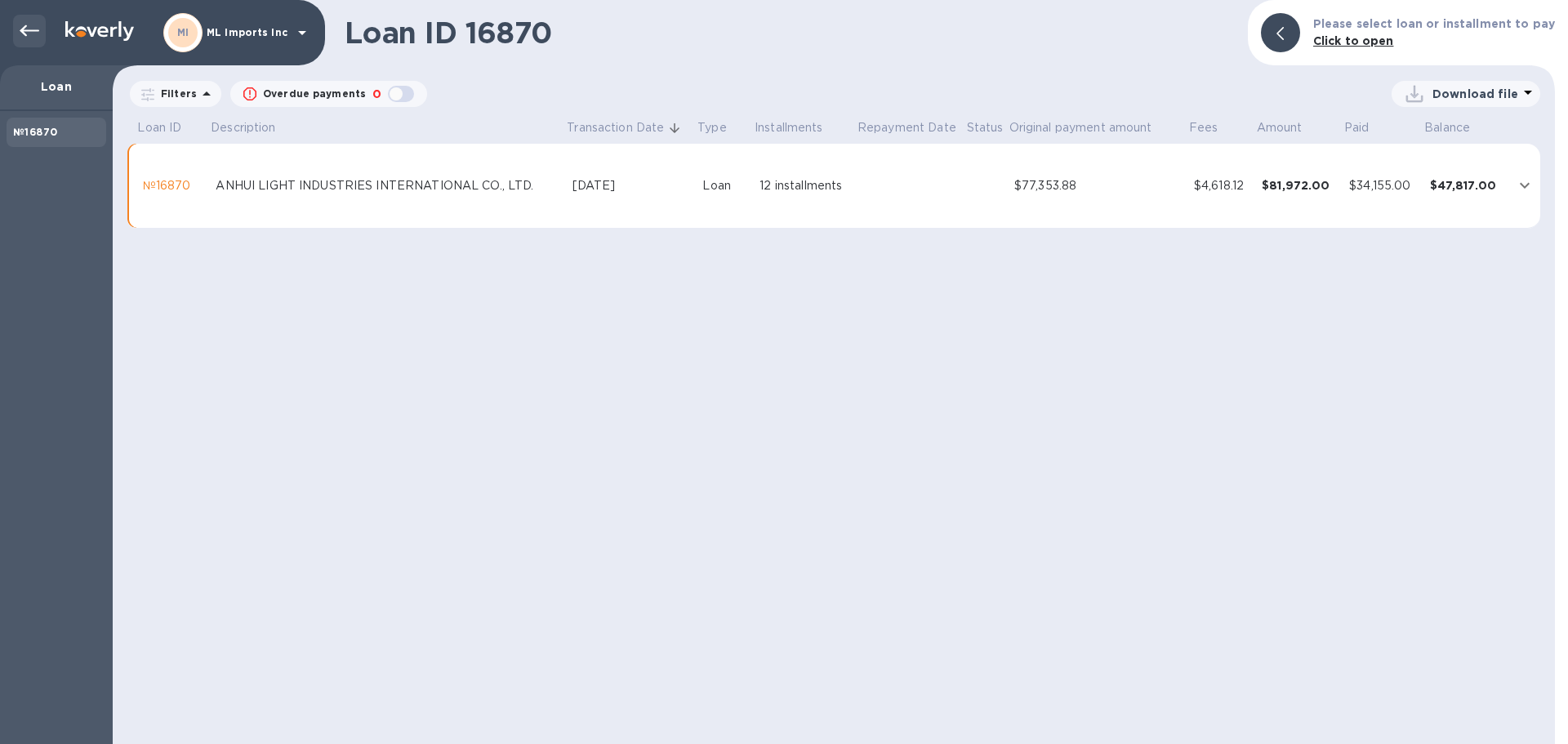
click at [40, 27] on div at bounding box center [29, 31] width 32 height 32
click at [32, 34] on icon at bounding box center [30, 32] width 20 height 20
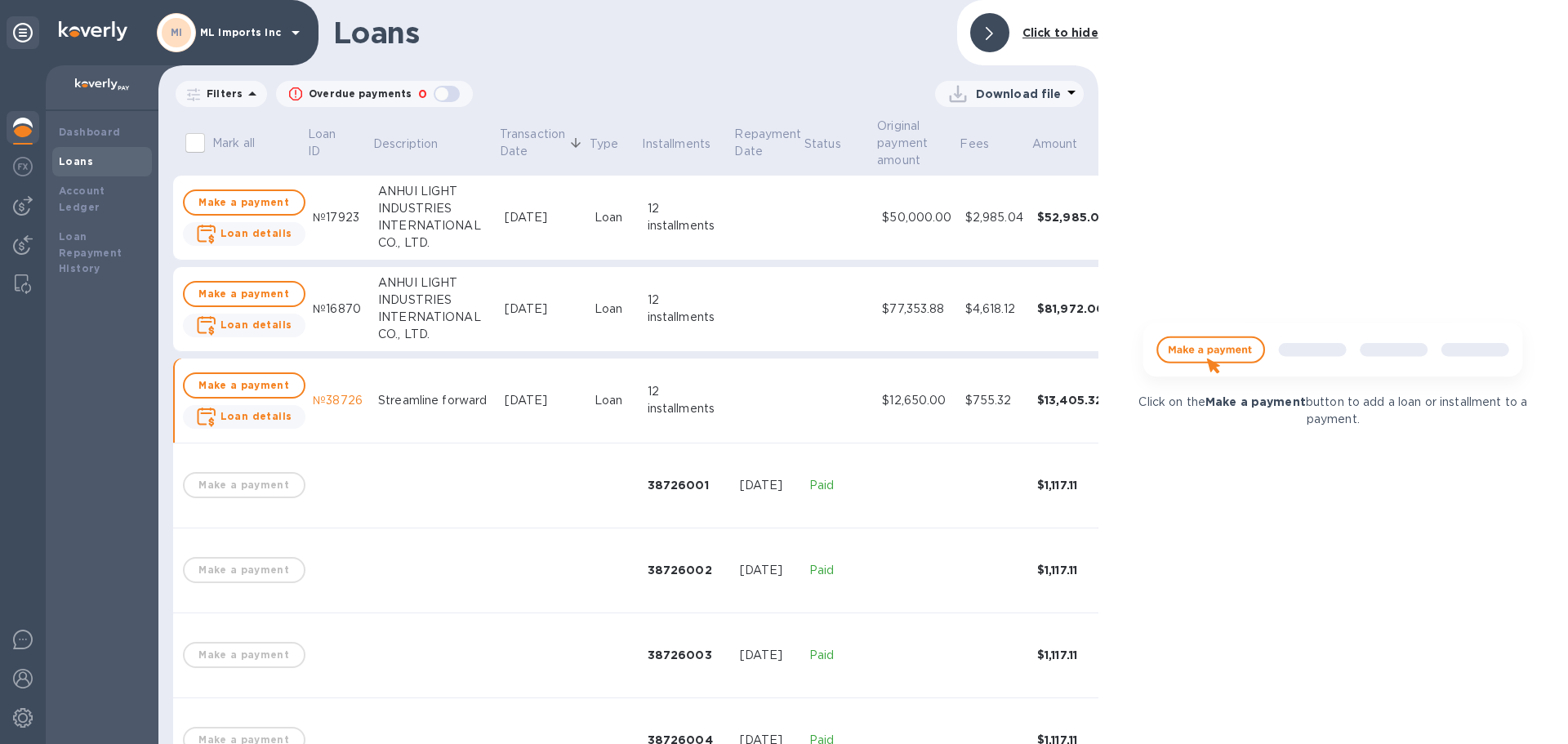
click at [997, 33] on div at bounding box center [989, 32] width 39 height 39
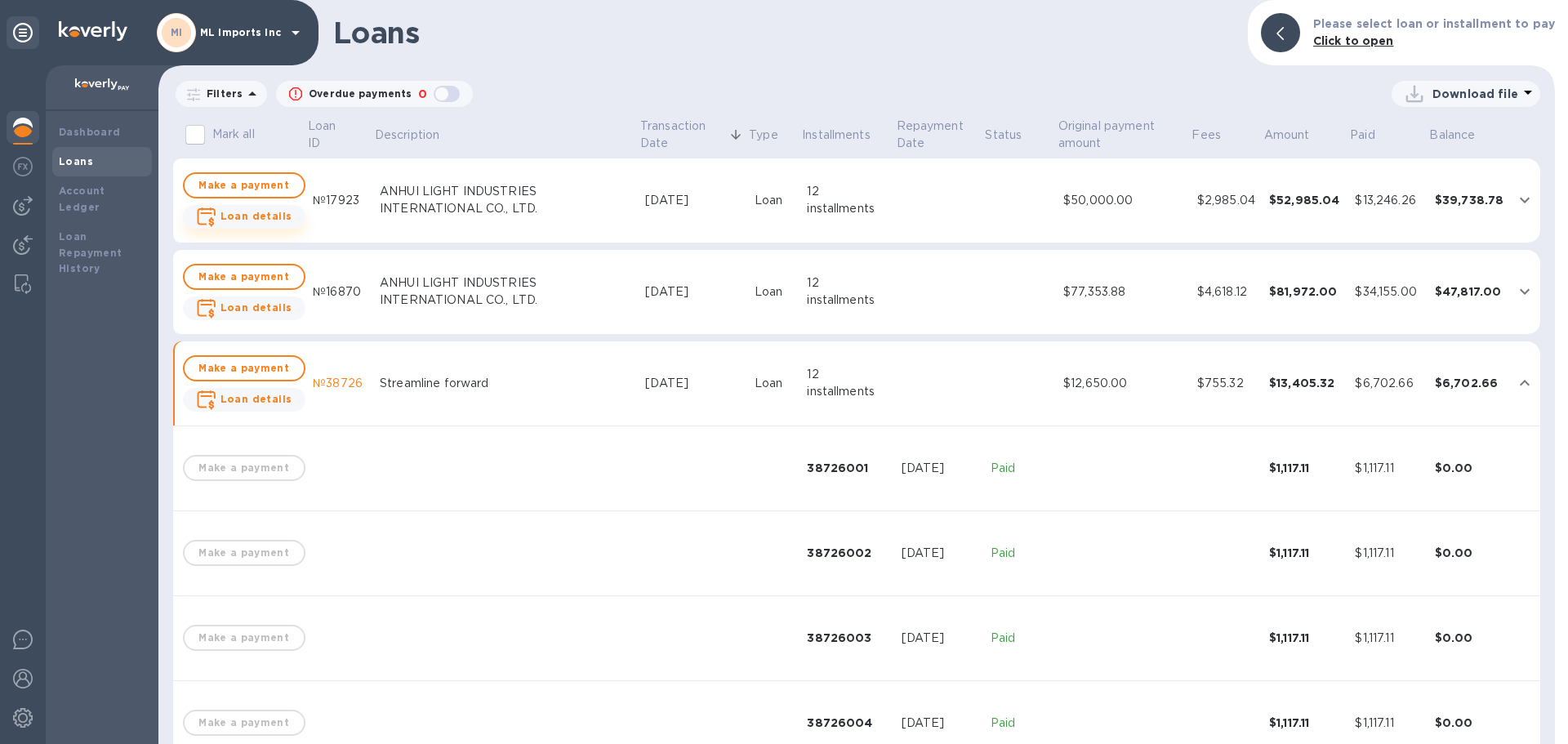
click at [256, 221] on b "Loan details" at bounding box center [256, 215] width 71 height 12
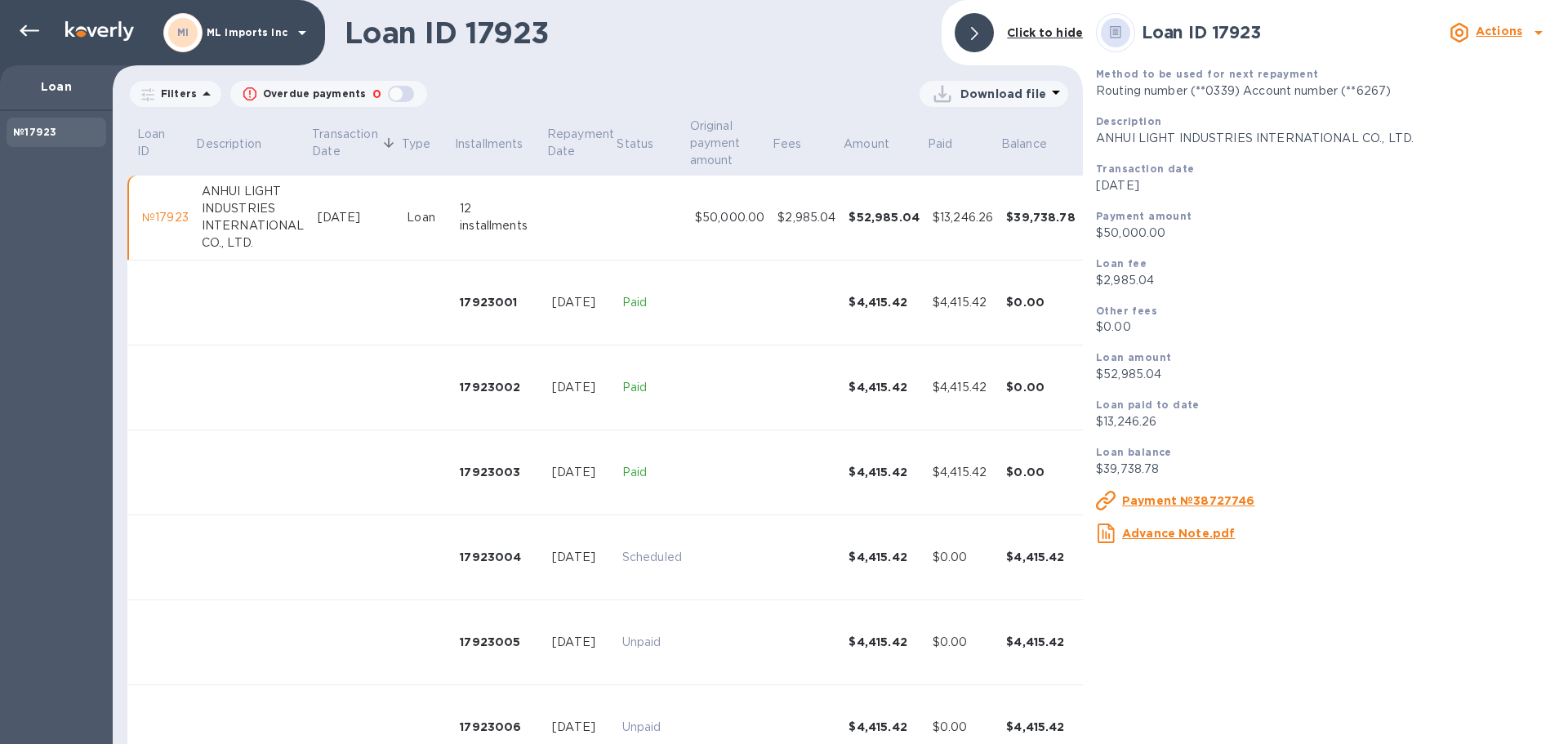
drag, startPoint x: 966, startPoint y: 38, endPoint x: 6, endPoint y: 118, distance: 963.3
click at [966, 37] on div at bounding box center [974, 32] width 39 height 39
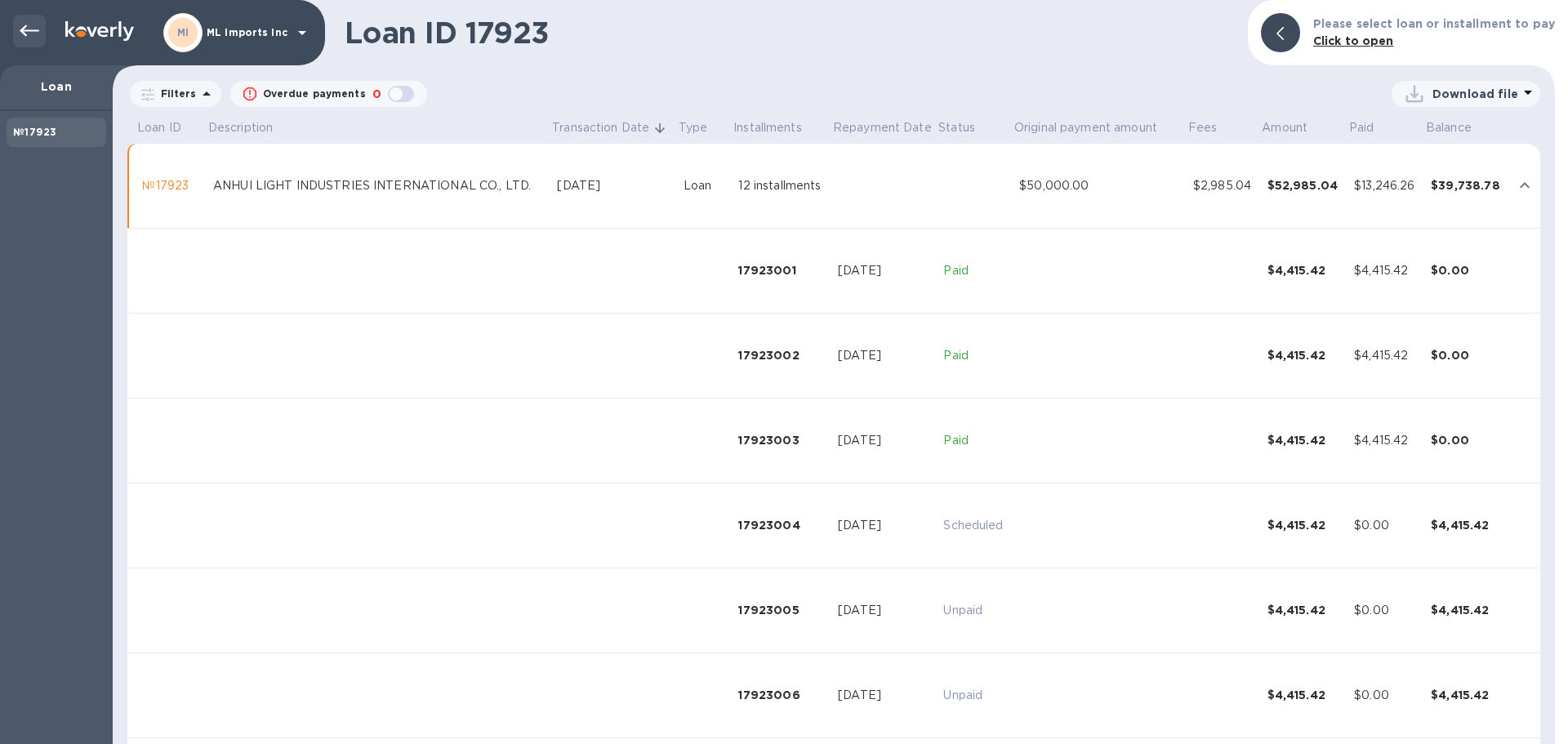
click at [33, 42] on div at bounding box center [29, 31] width 32 height 32
click at [38, 28] on icon at bounding box center [30, 32] width 20 height 20
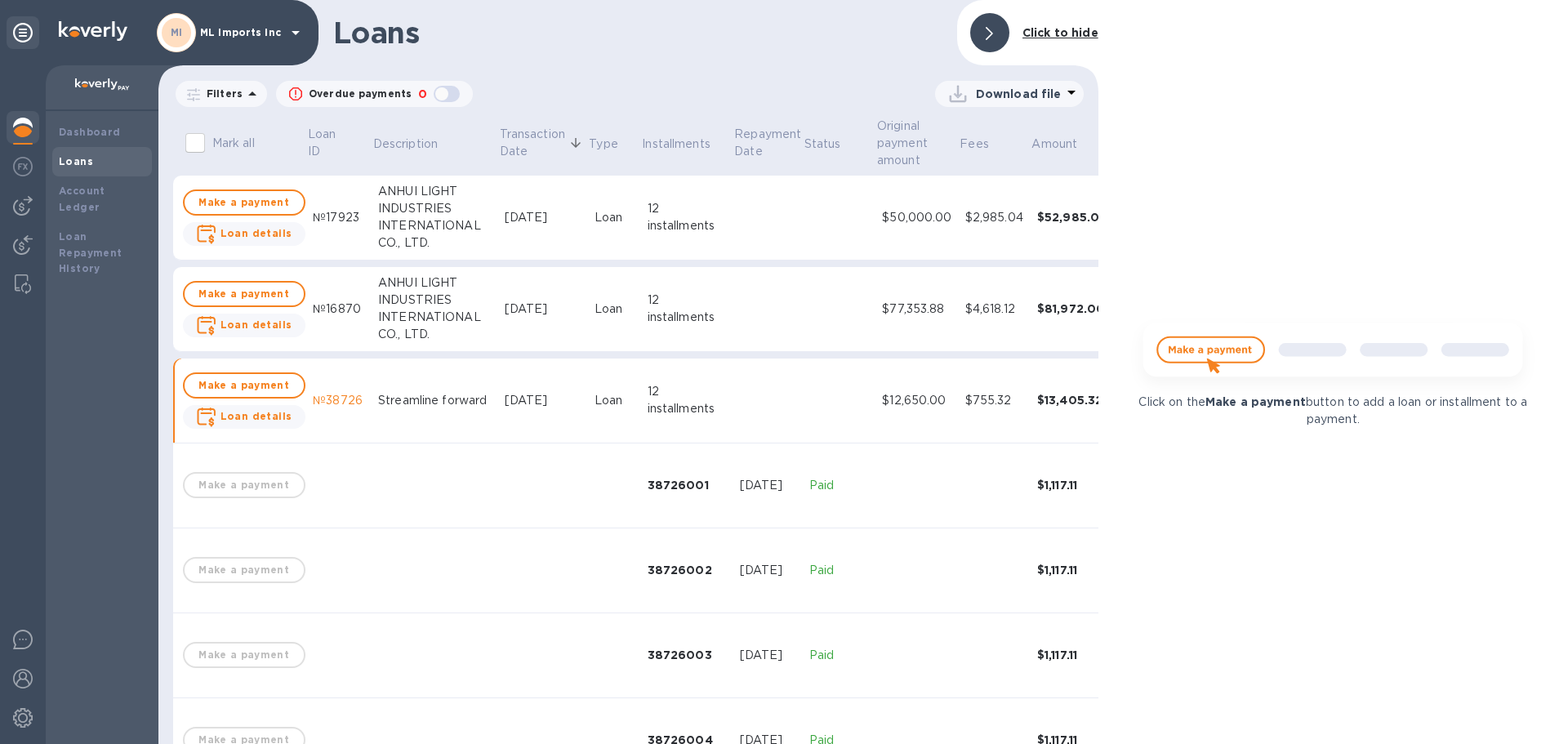
click at [1000, 22] on div at bounding box center [989, 32] width 39 height 39
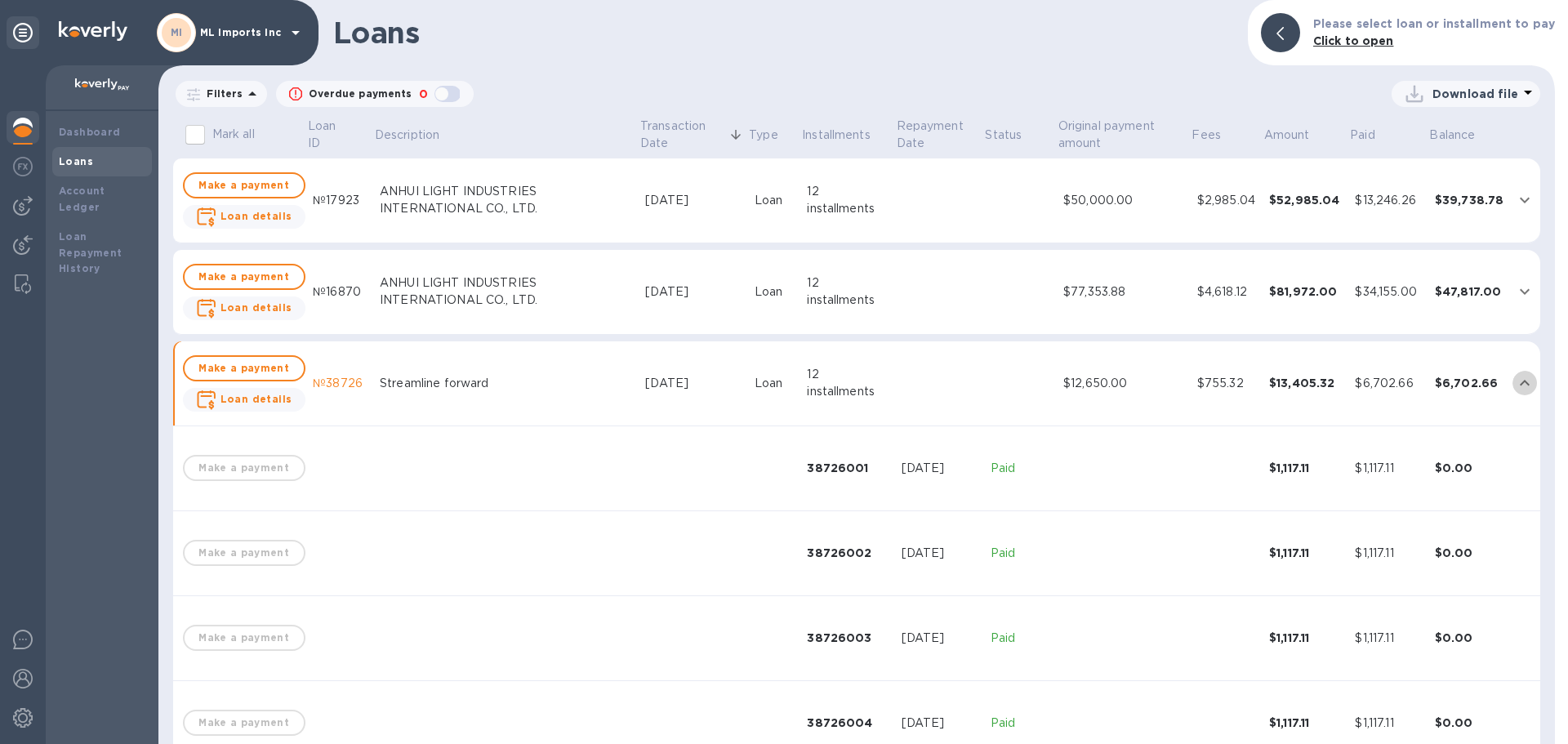
click at [1515, 377] on icon "expand row" at bounding box center [1525, 383] width 20 height 20
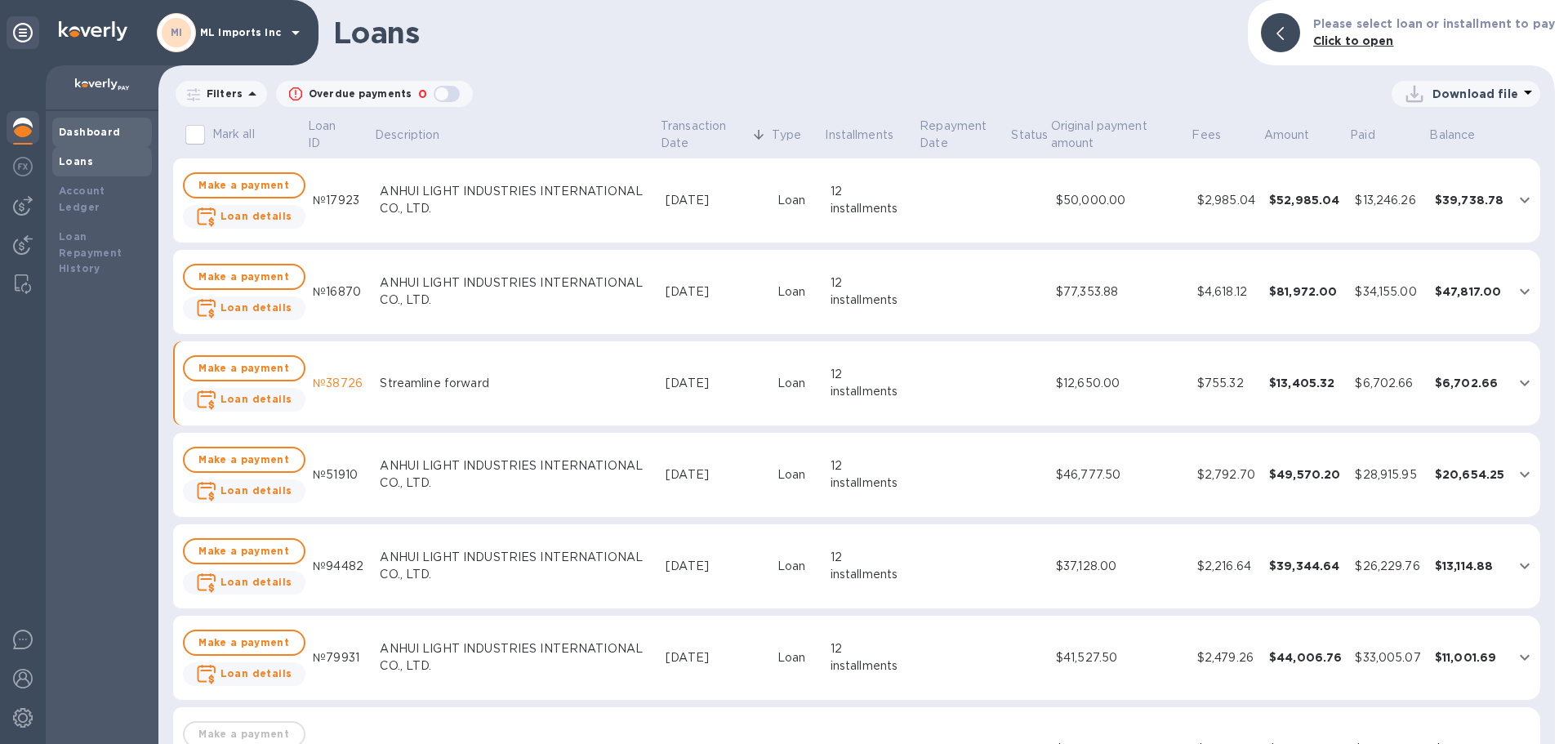
click at [92, 139] on div "Dashboard" at bounding box center [102, 132] width 86 height 17
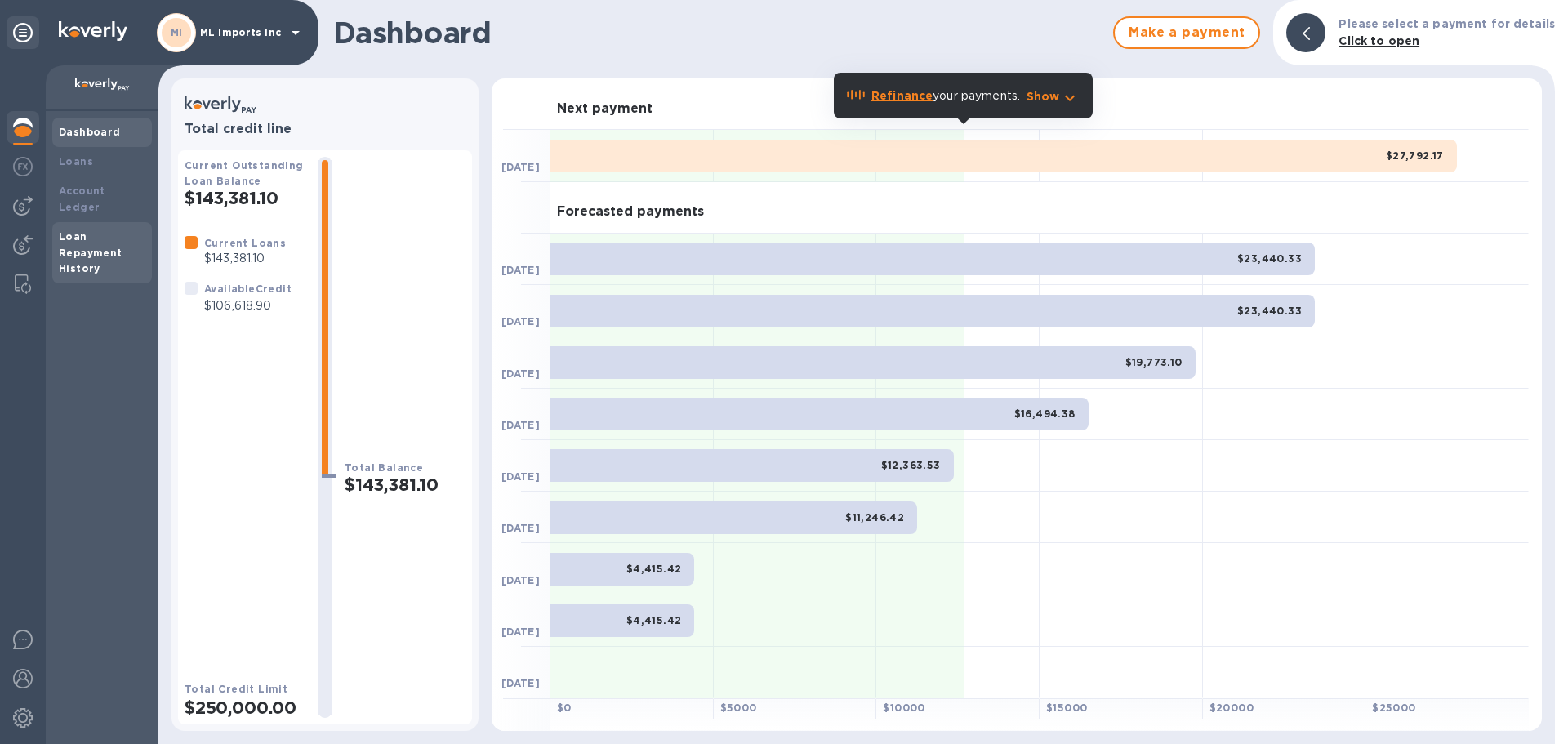
click at [65, 230] on b "Loan Repayment History" at bounding box center [91, 253] width 64 height 45
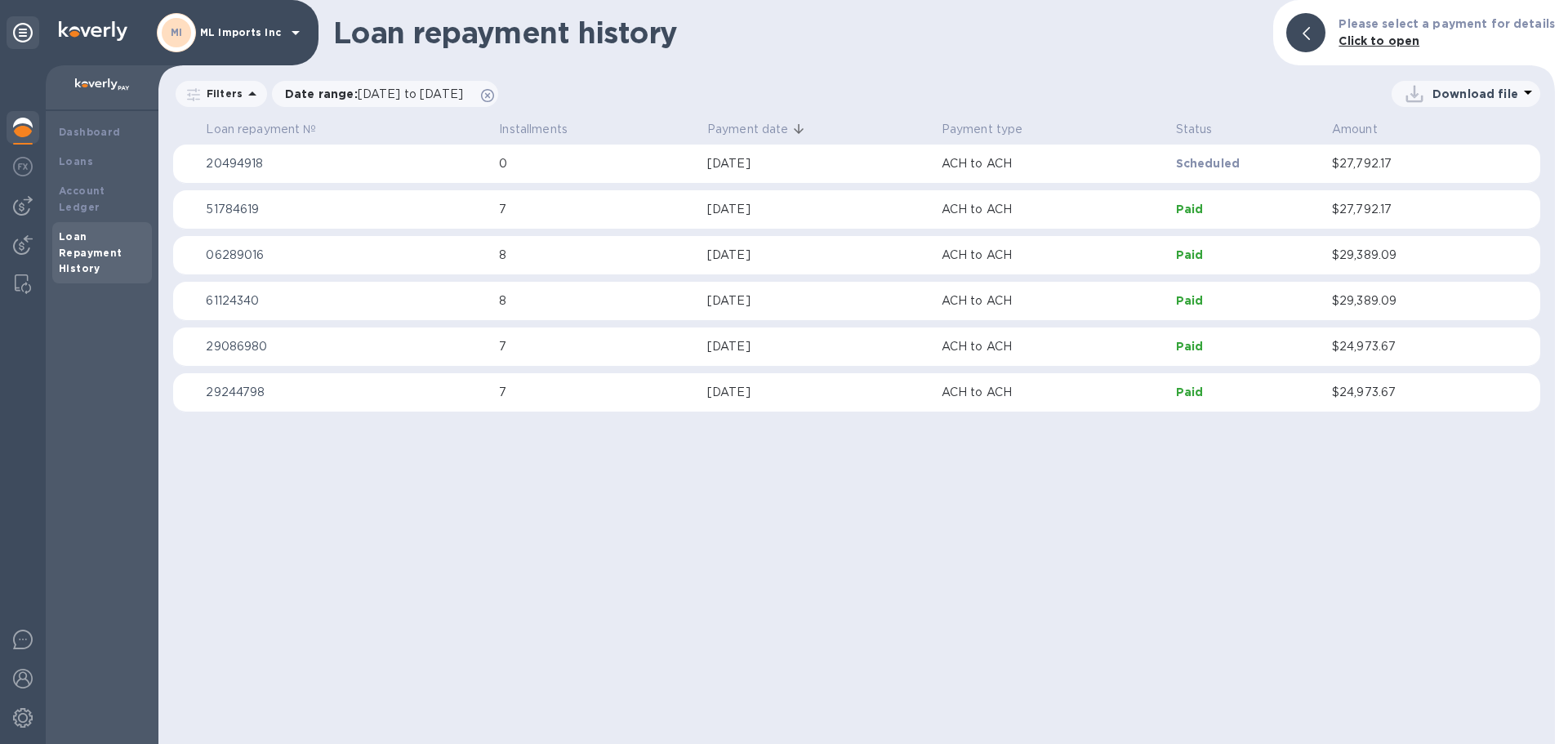
click at [1321, 256] on td "Paid" at bounding box center [1247, 255] width 156 height 39
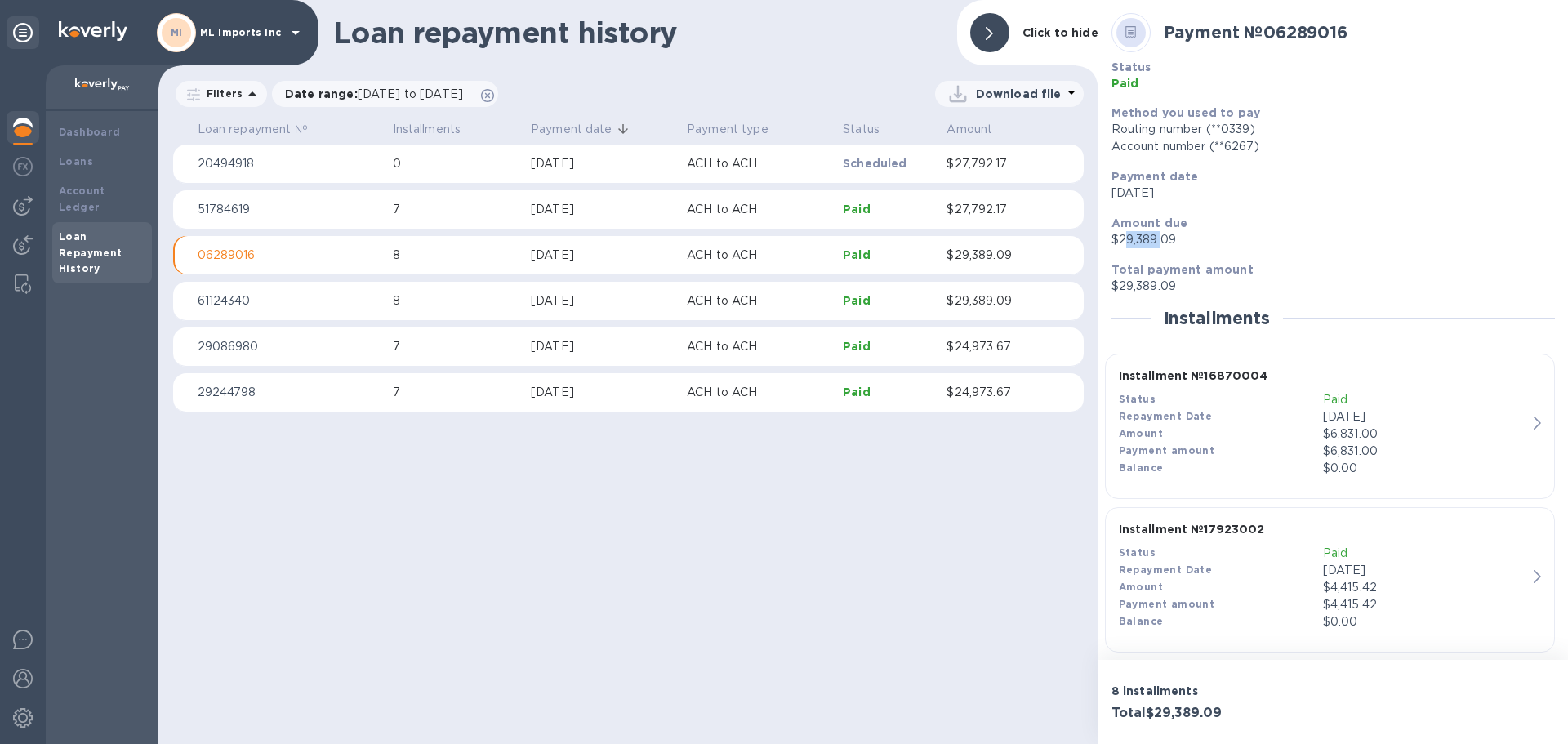
drag, startPoint x: 1122, startPoint y: 242, endPoint x: 1225, endPoint y: 239, distance: 103.0
click at [1210, 239] on p "$29,389.09" at bounding box center [1333, 239] width 443 height 17
drag, startPoint x: 1338, startPoint y: 233, endPoint x: 1271, endPoint y: 49, distance: 195.8
click at [1339, 232] on p "$29,389.09" at bounding box center [1333, 239] width 443 height 17
click at [993, 27] on icon at bounding box center [989, 33] width 7 height 13
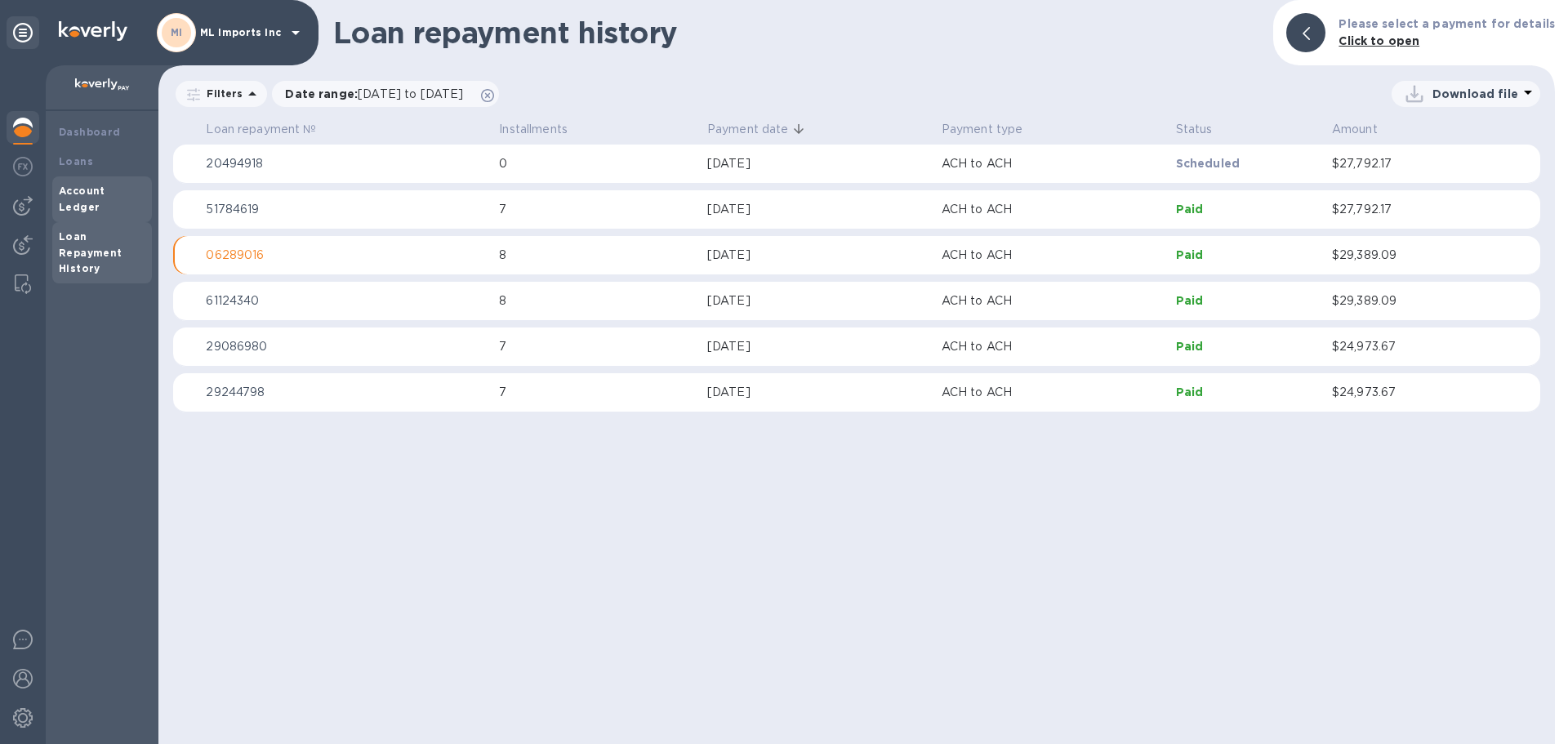
click at [67, 181] on div "Account Ledger" at bounding box center [102, 199] width 100 height 46
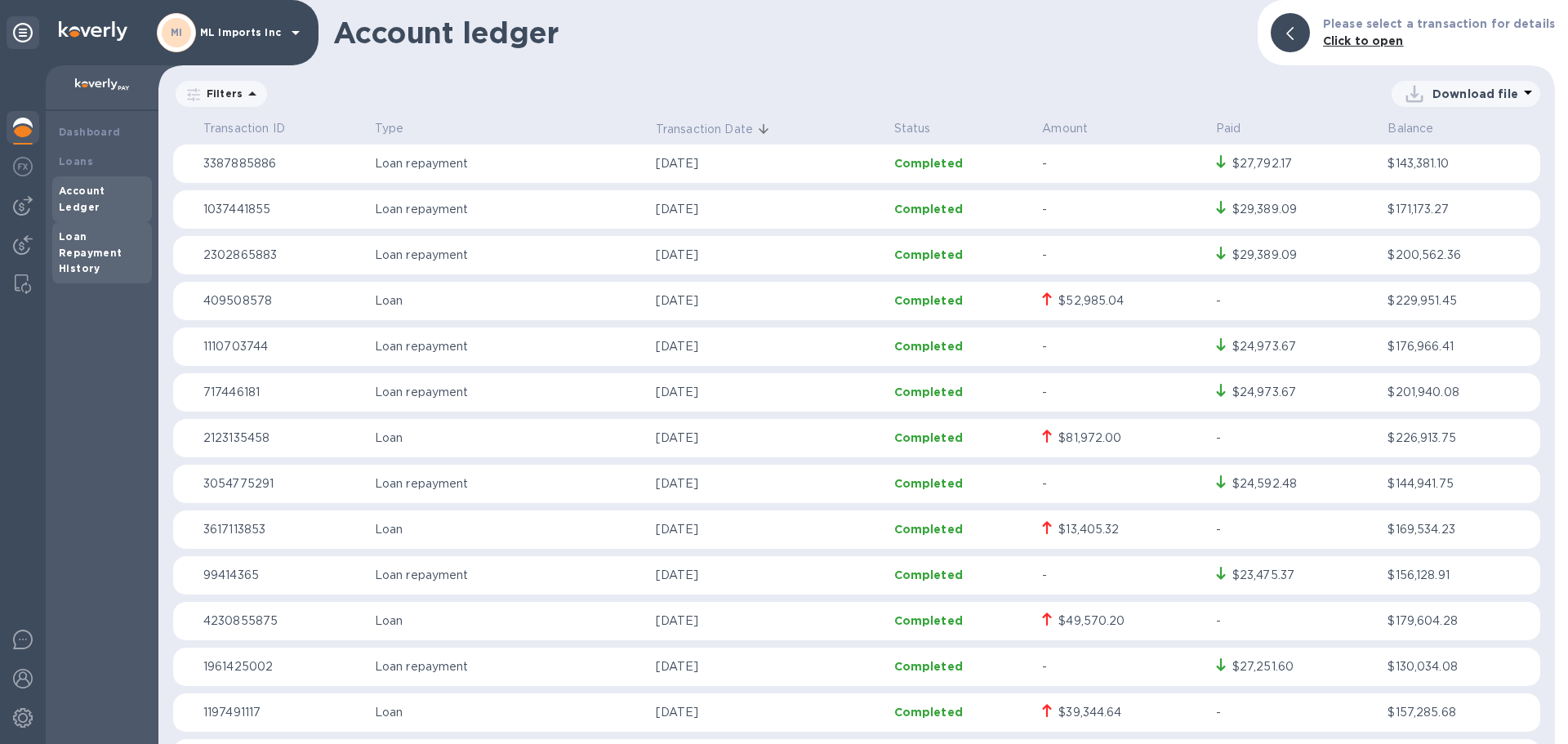
click at [78, 230] on b "Loan Repayment History" at bounding box center [91, 253] width 64 height 45
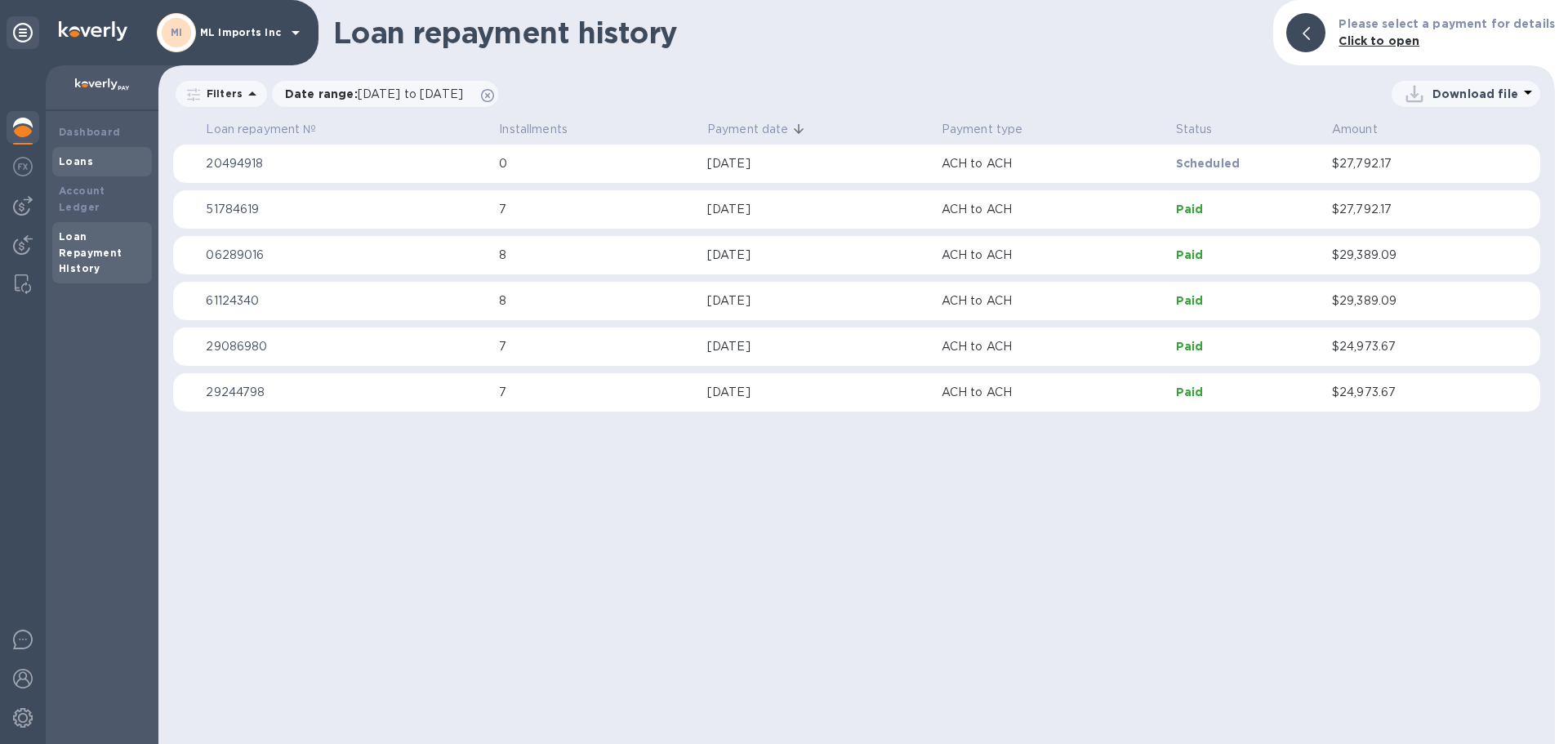
click at [90, 168] on div "Loans" at bounding box center [102, 162] width 86 height 17
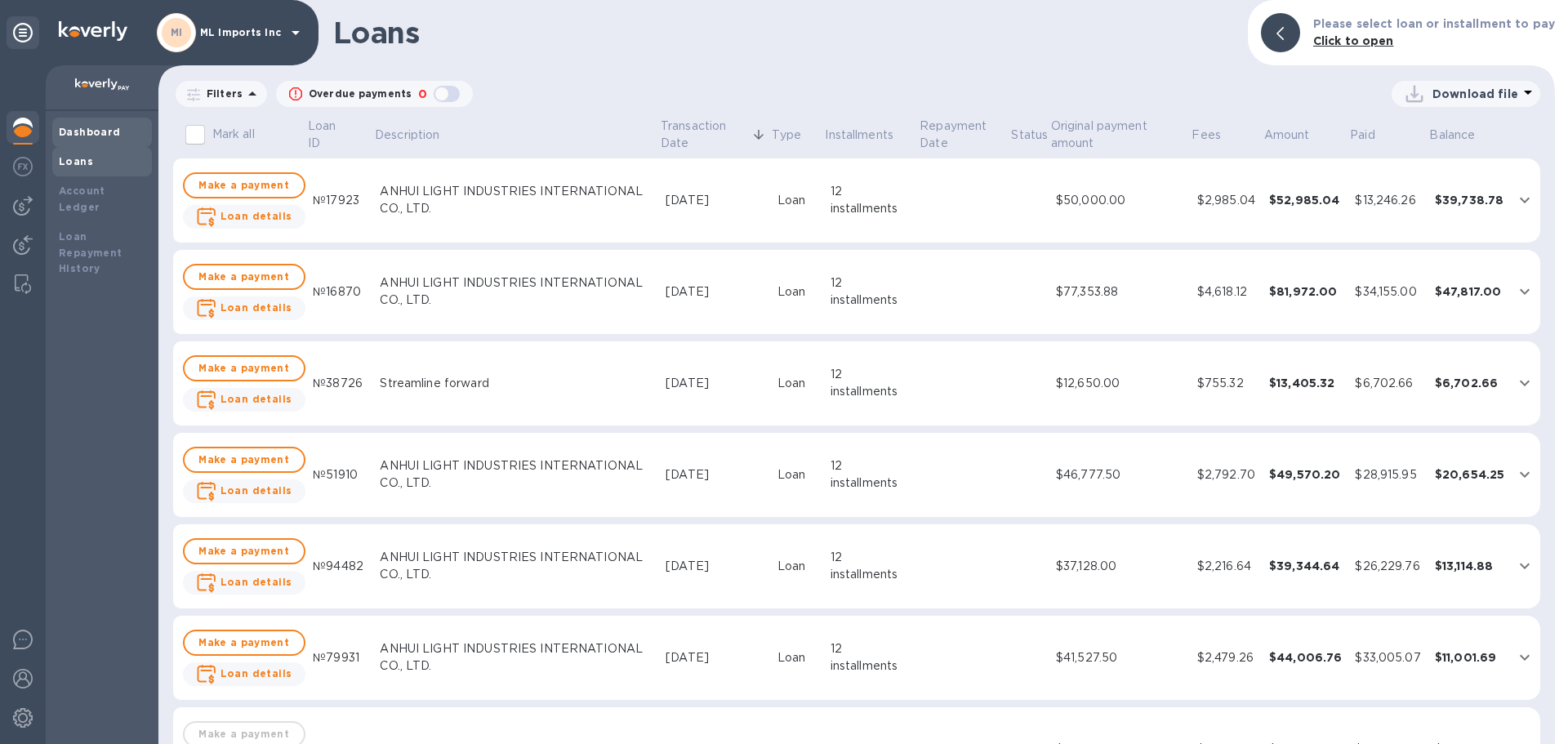
click at [80, 142] on div "Dashboard" at bounding box center [102, 131] width 100 height 29
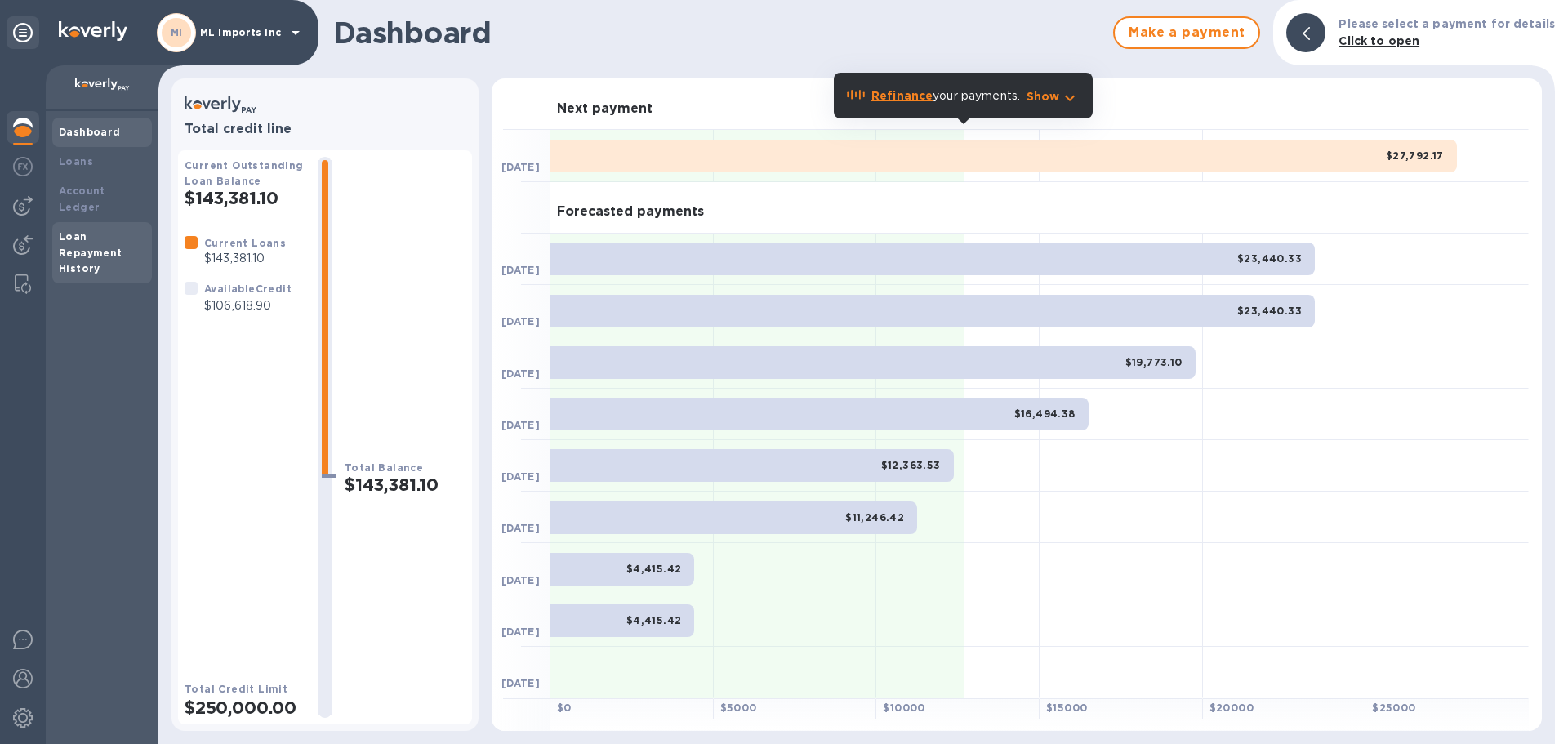
click at [76, 239] on b "Loan Repayment History" at bounding box center [91, 253] width 64 height 45
